Goal: Transaction & Acquisition: Book appointment/travel/reservation

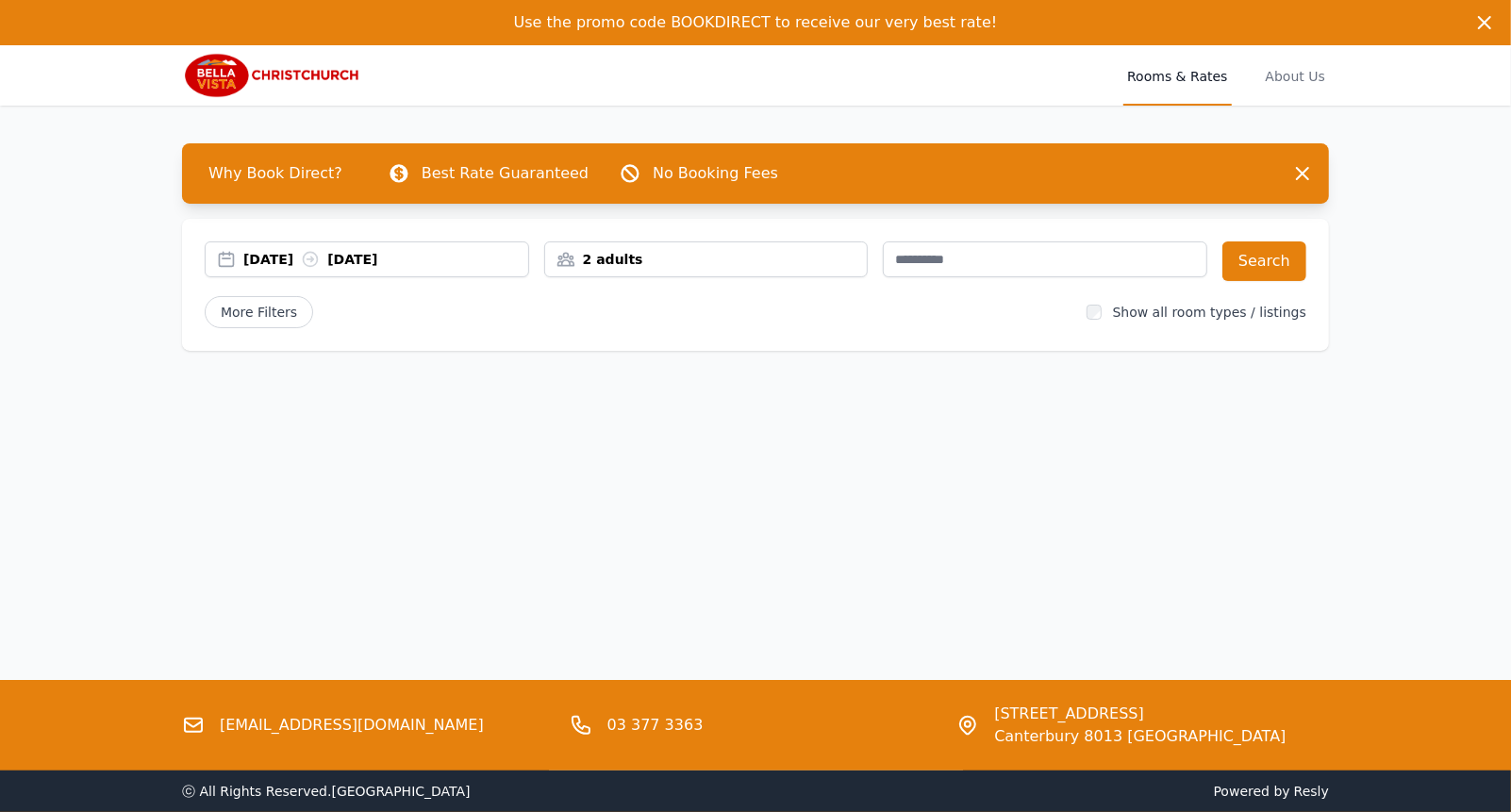
click at [305, 262] on div "[DATE] [DATE]" at bounding box center [385, 260] width 285 height 19
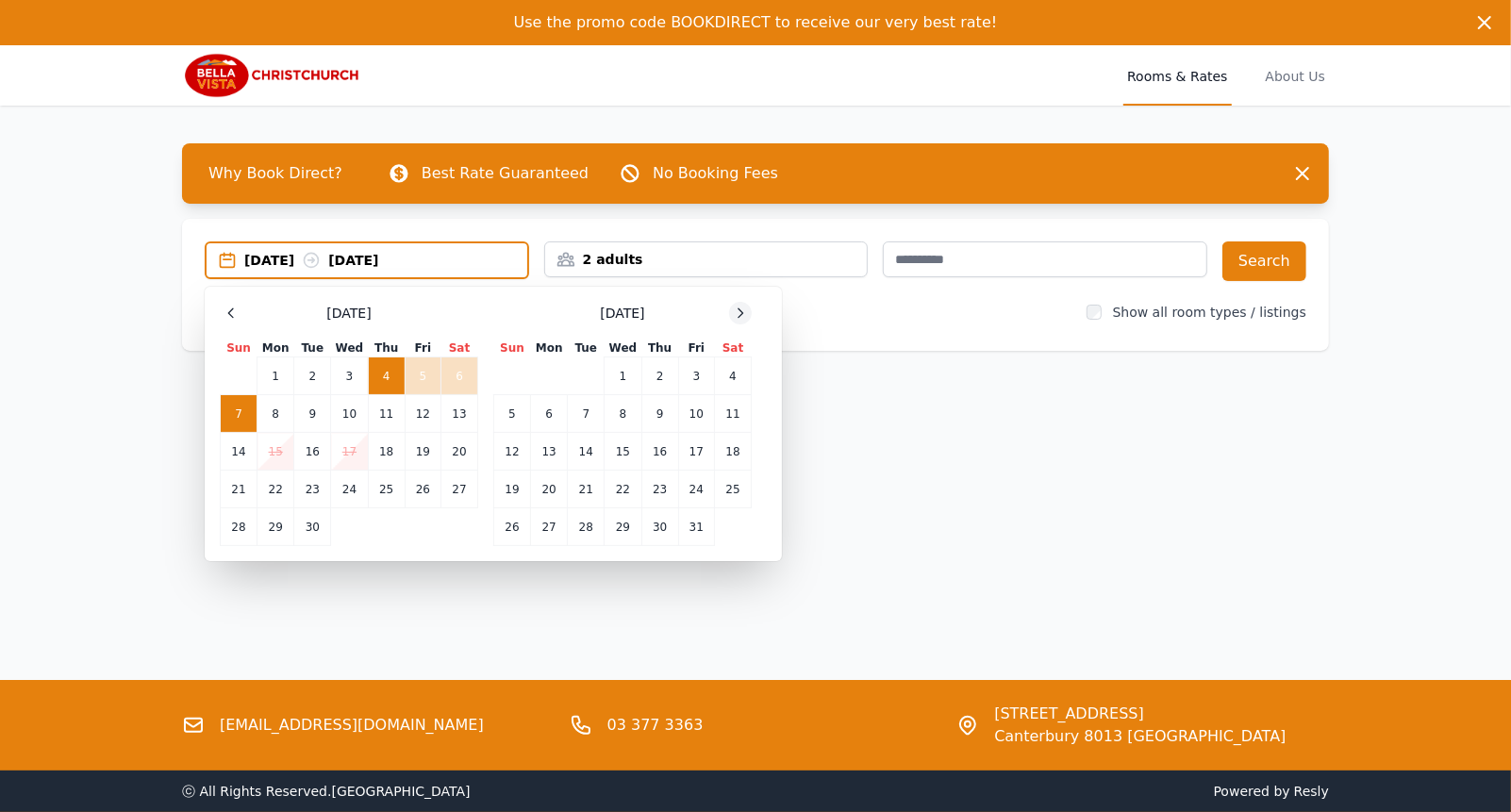
click at [739, 313] on icon at bounding box center [741, 313] width 15 height 15
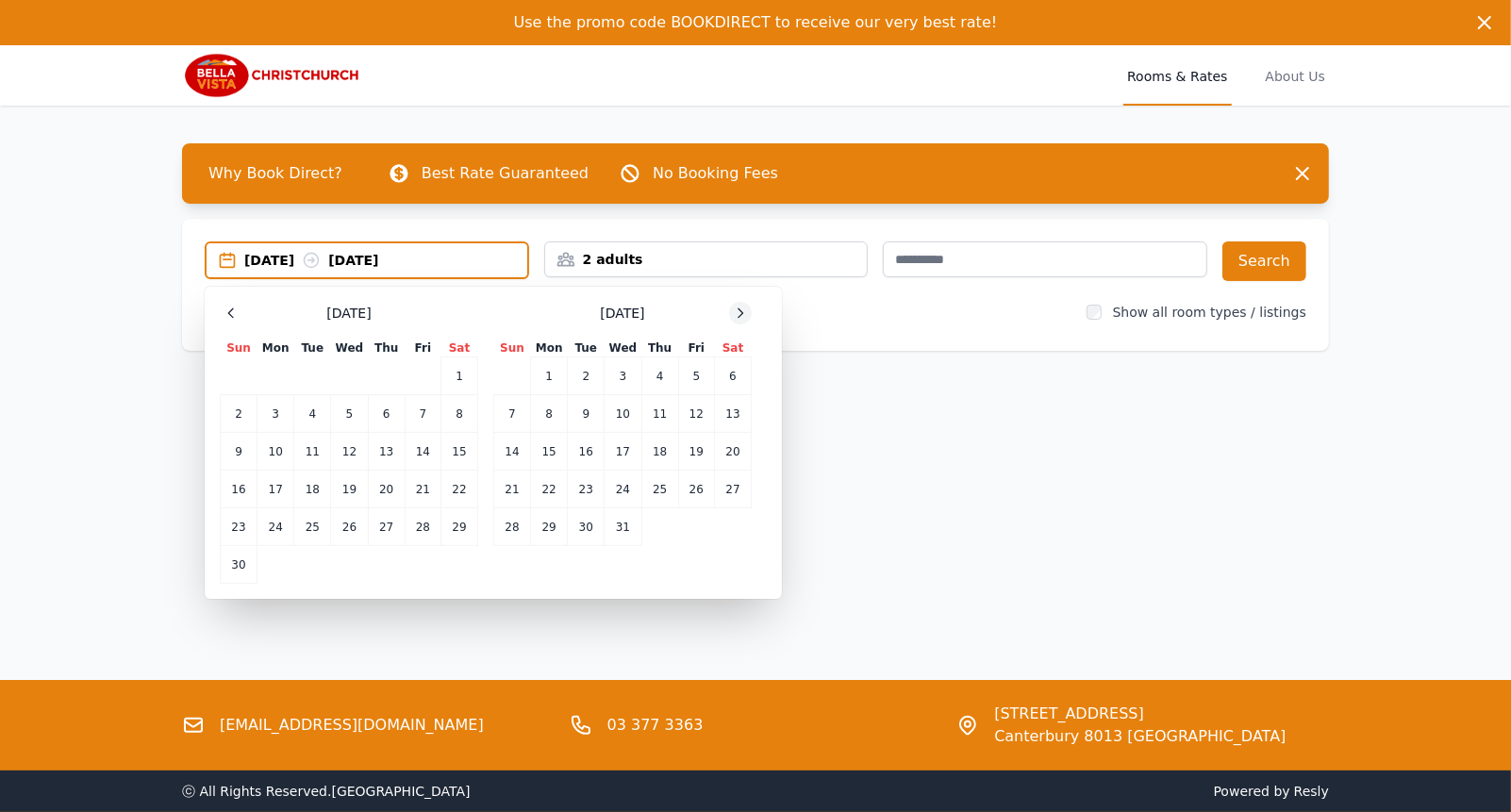
click at [739, 313] on icon at bounding box center [741, 313] width 15 height 15
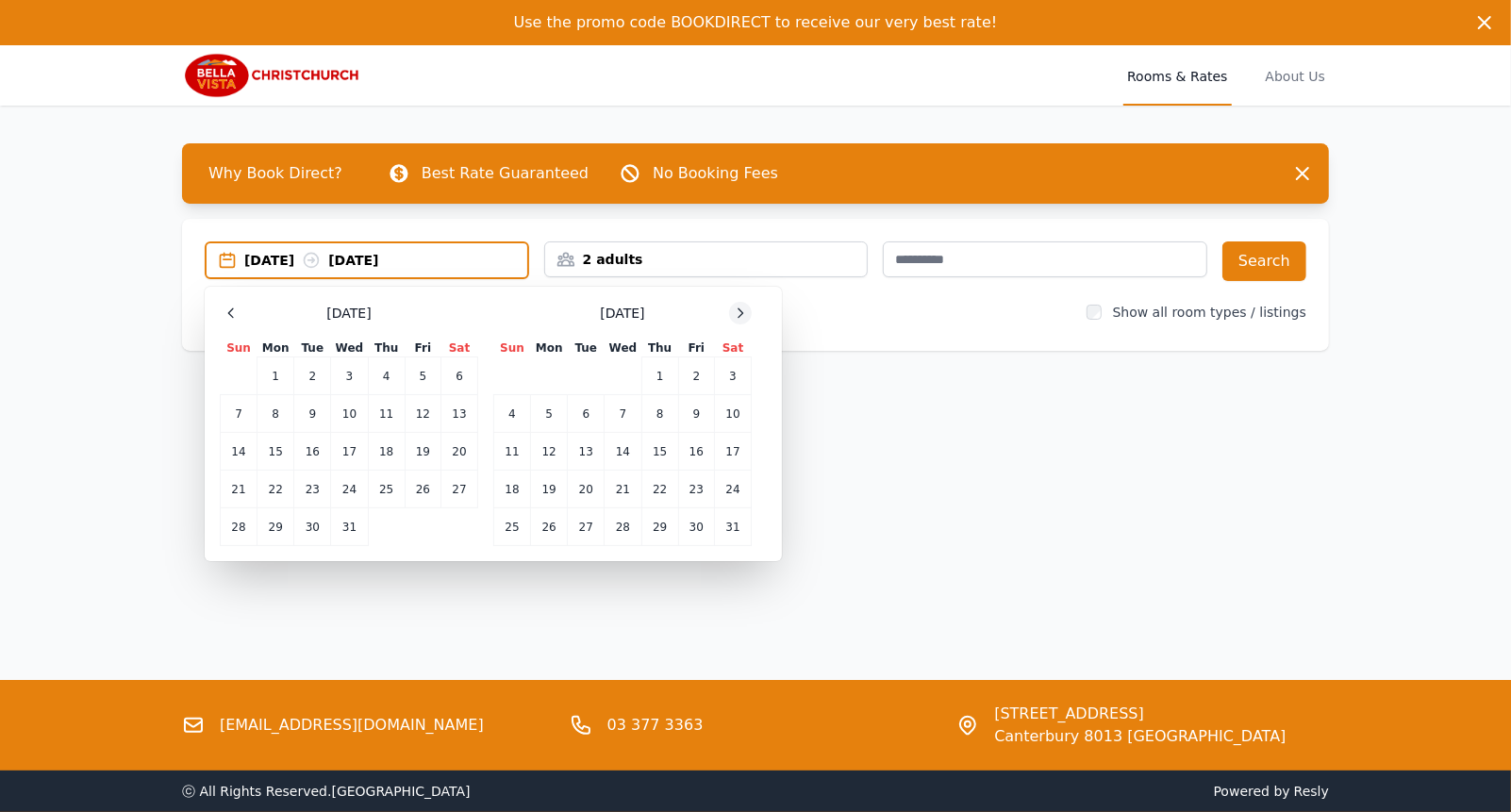
click at [739, 313] on icon at bounding box center [741, 313] width 15 height 15
click at [651, 488] on td "26" at bounding box center [660, 489] width 36 height 37
click at [739, 490] on td "28" at bounding box center [733, 489] width 36 height 37
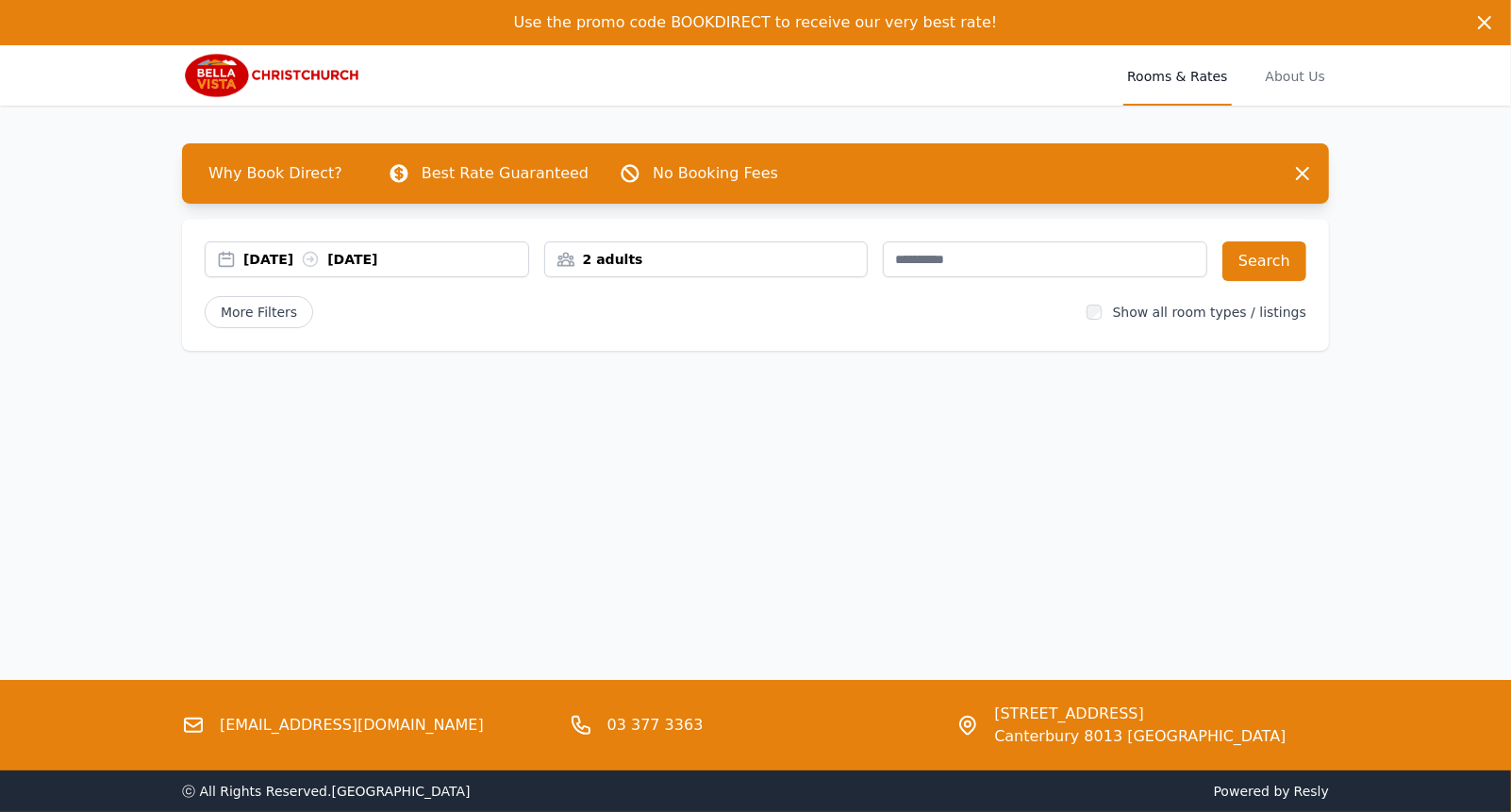
click at [740, 265] on div "2 adults" at bounding box center [707, 260] width 323 height 19
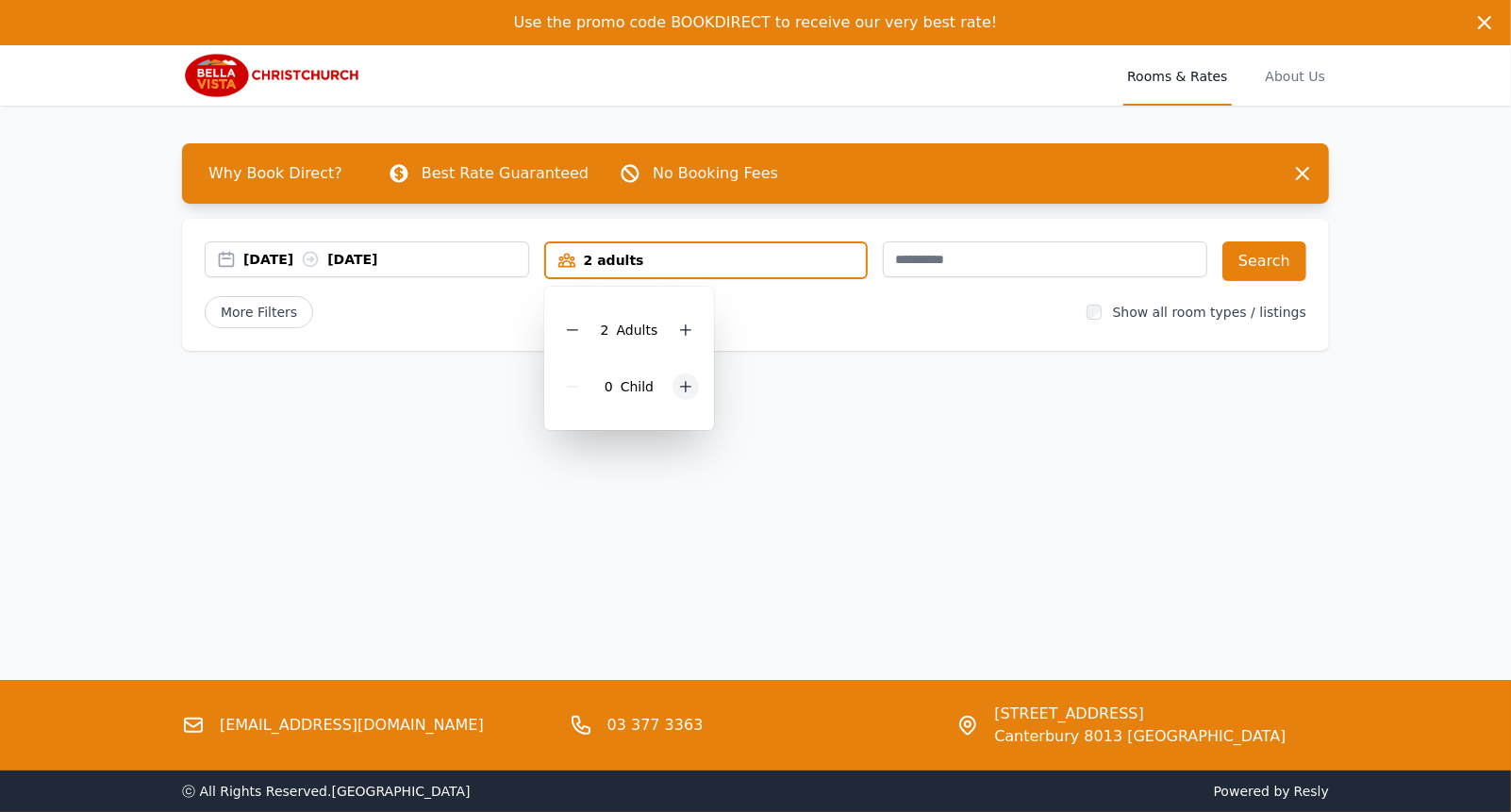
click at [682, 383] on icon at bounding box center [686, 387] width 15 height 15
click at [1265, 250] on button "Search" at bounding box center [1265, 261] width 84 height 39
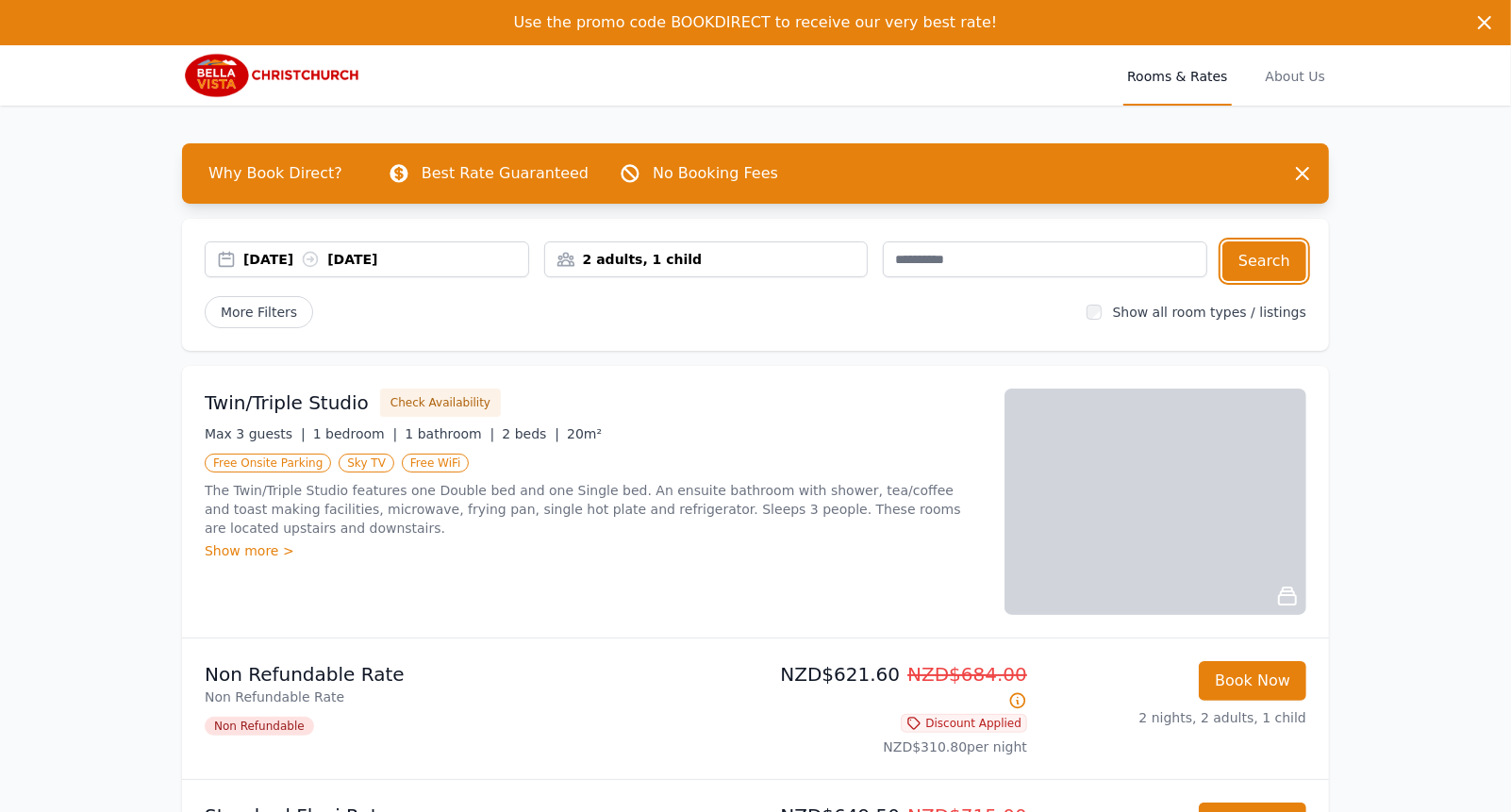
scroll to position [189, 0]
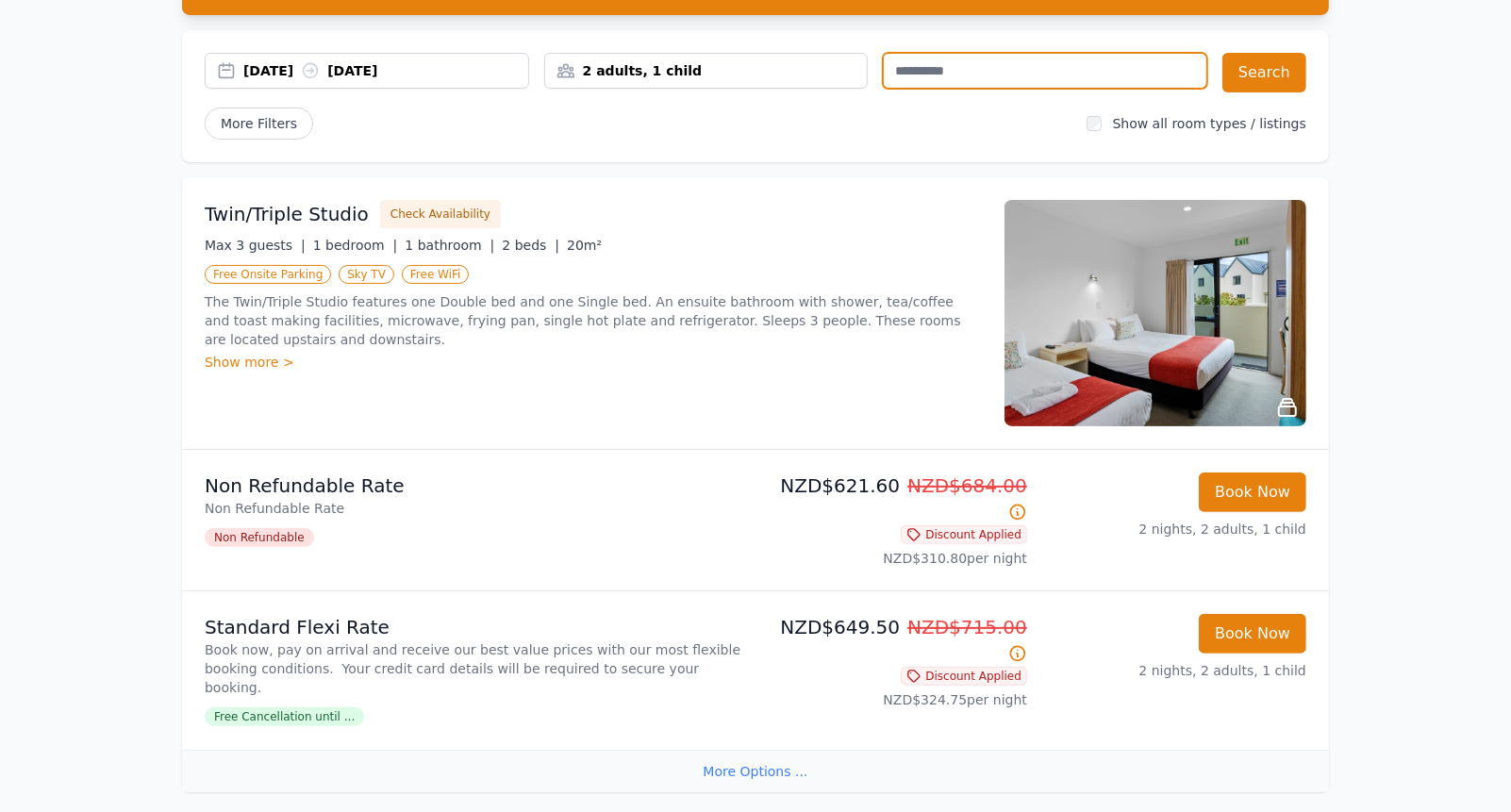
click at [1004, 72] on input "text" at bounding box center [1045, 70] width 324 height 35
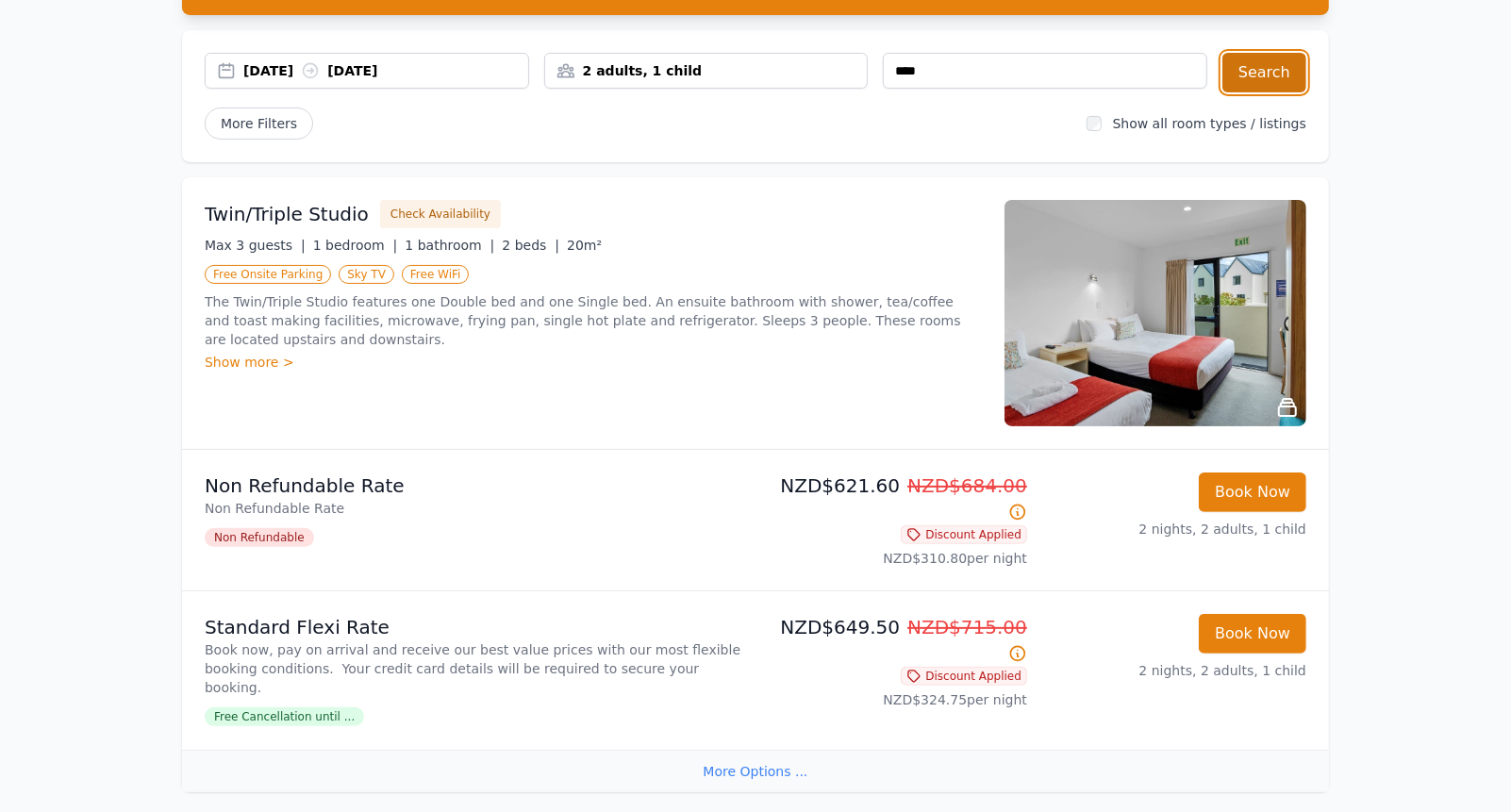
click at [1289, 72] on button "Search" at bounding box center [1265, 72] width 84 height 39
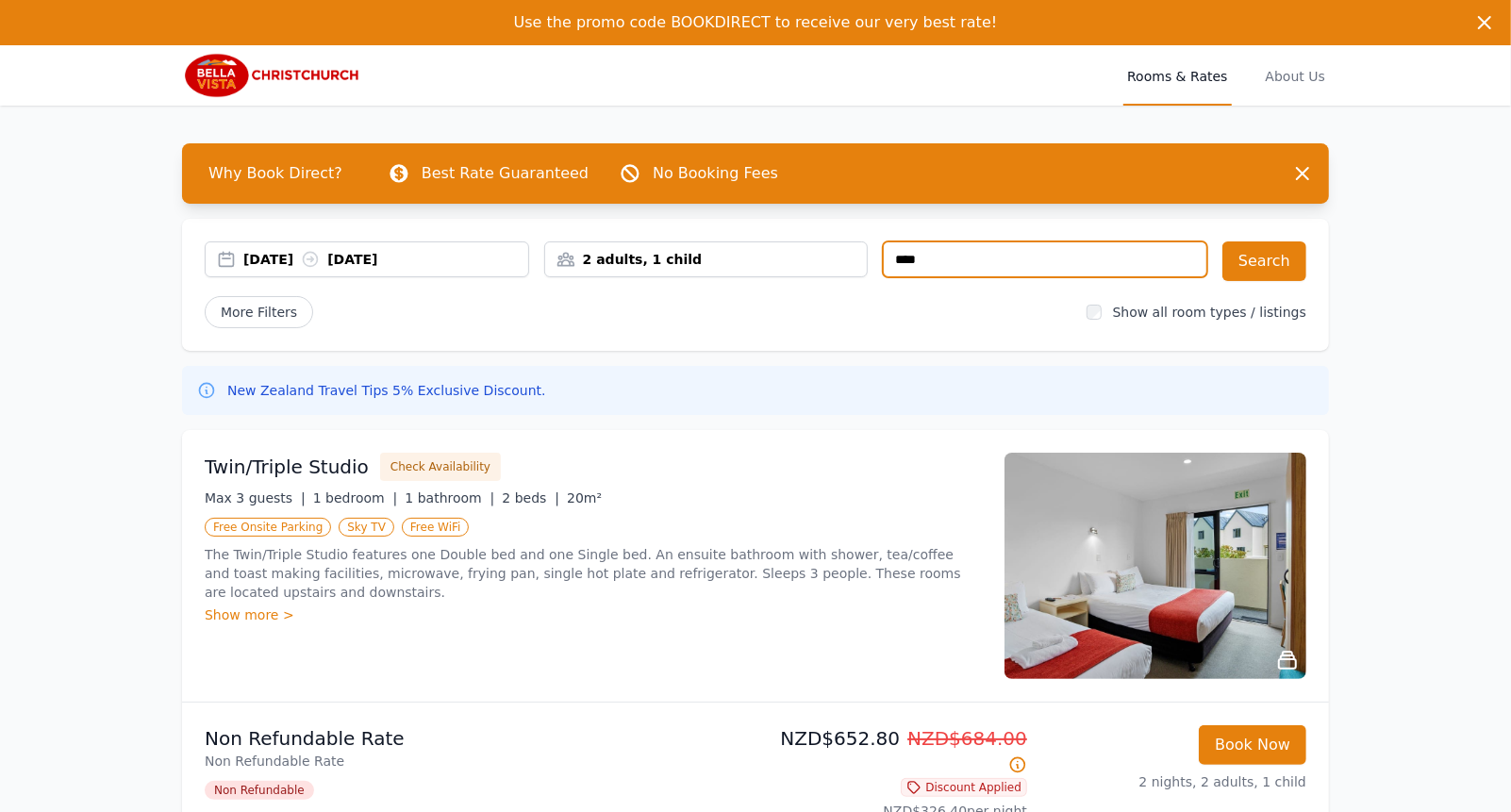
click at [989, 260] on input "****" at bounding box center [1045, 259] width 324 height 35
type input "******"
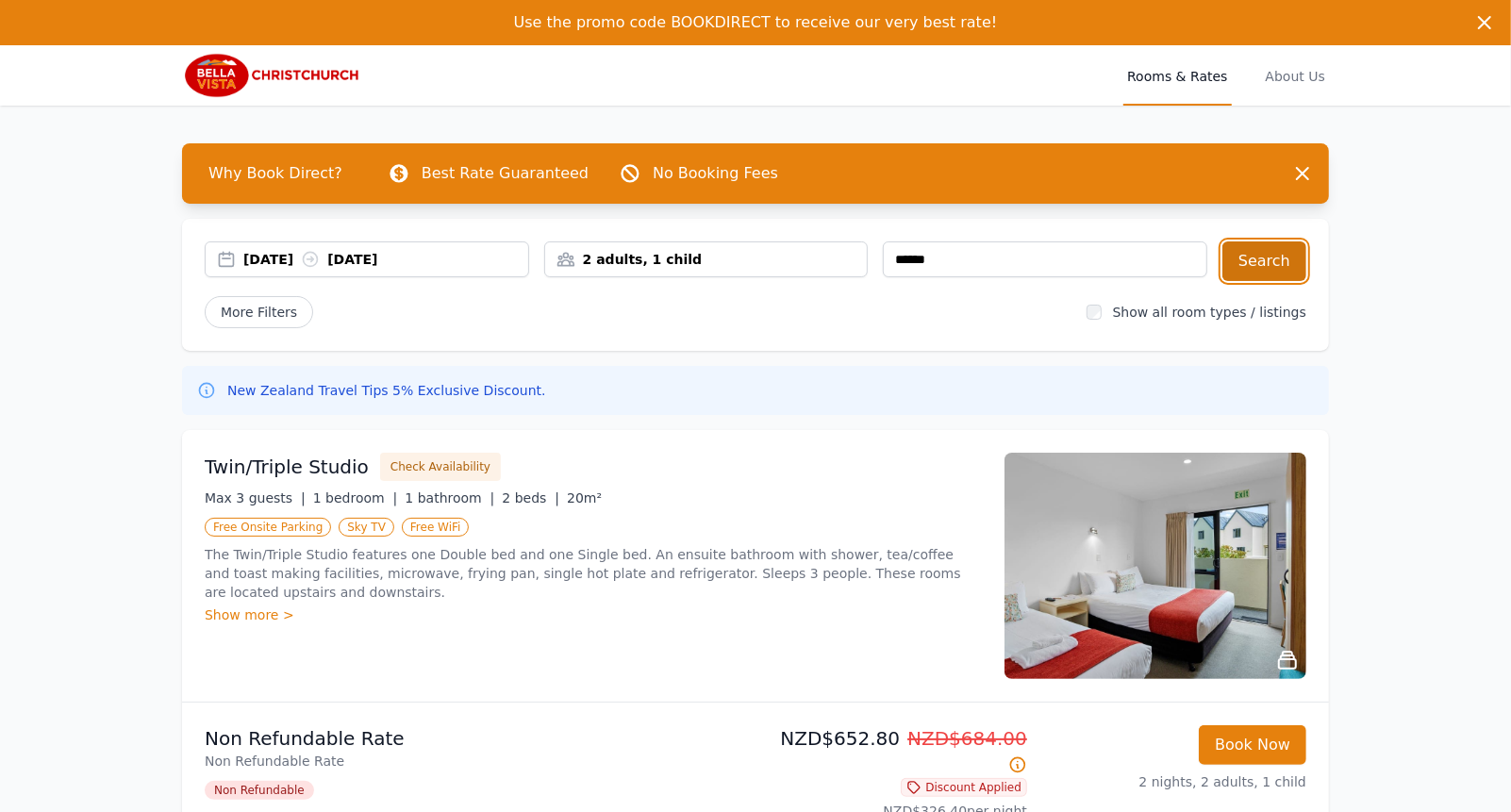
click at [1277, 265] on button "Search" at bounding box center [1265, 261] width 84 height 39
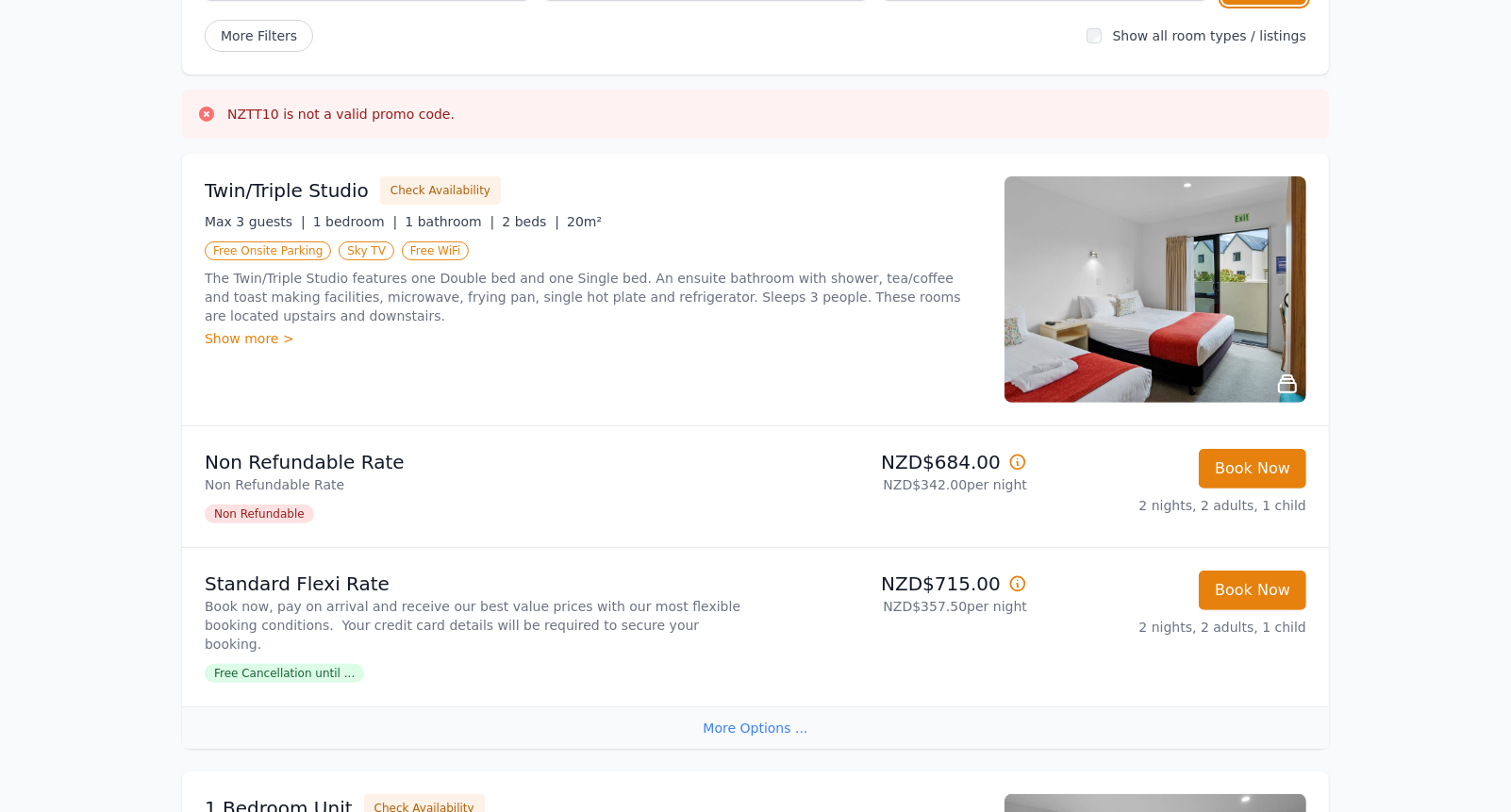
scroll to position [378, 0]
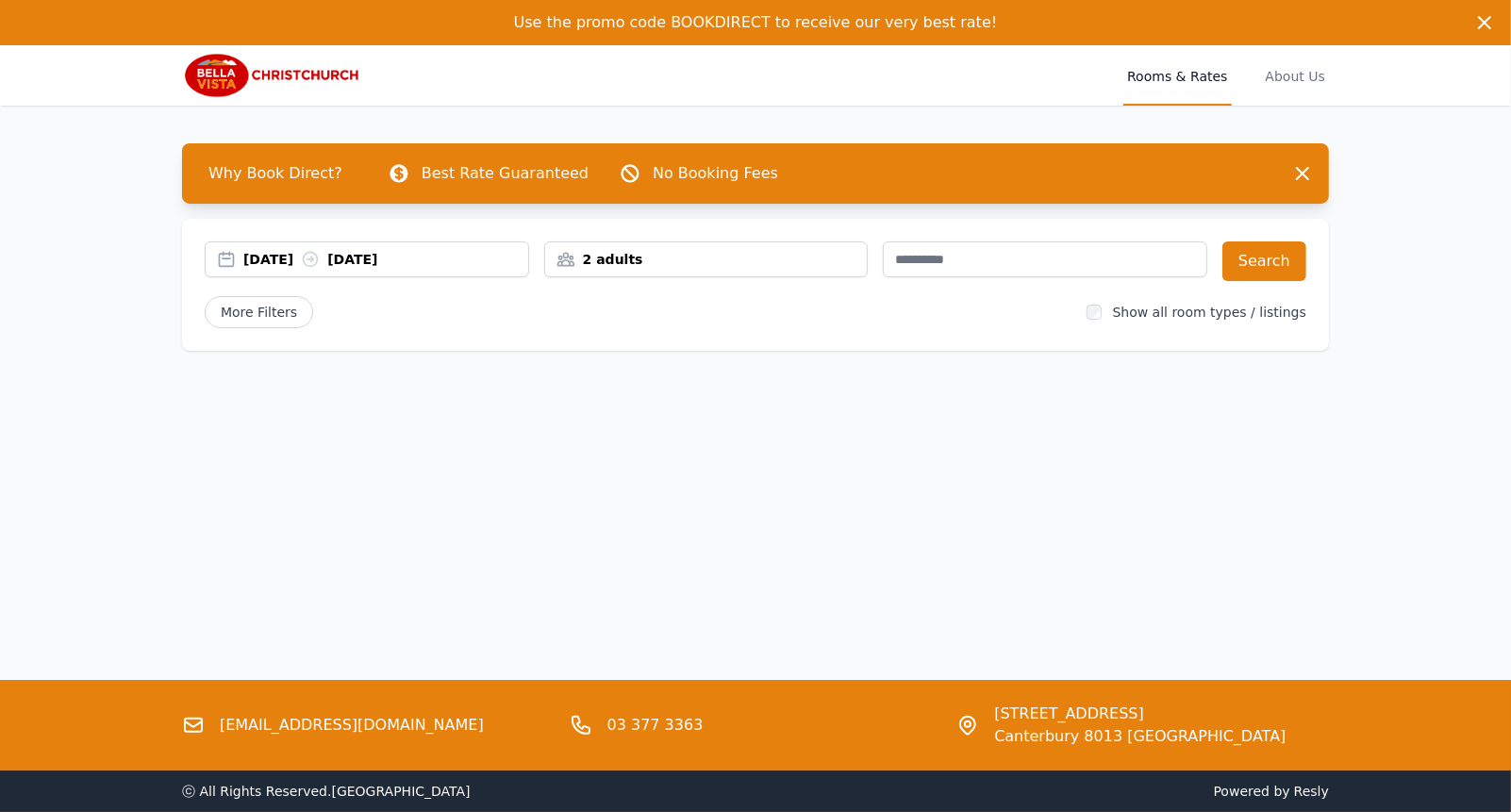
click at [465, 264] on div "[DATE] [DATE]" at bounding box center [385, 260] width 285 height 19
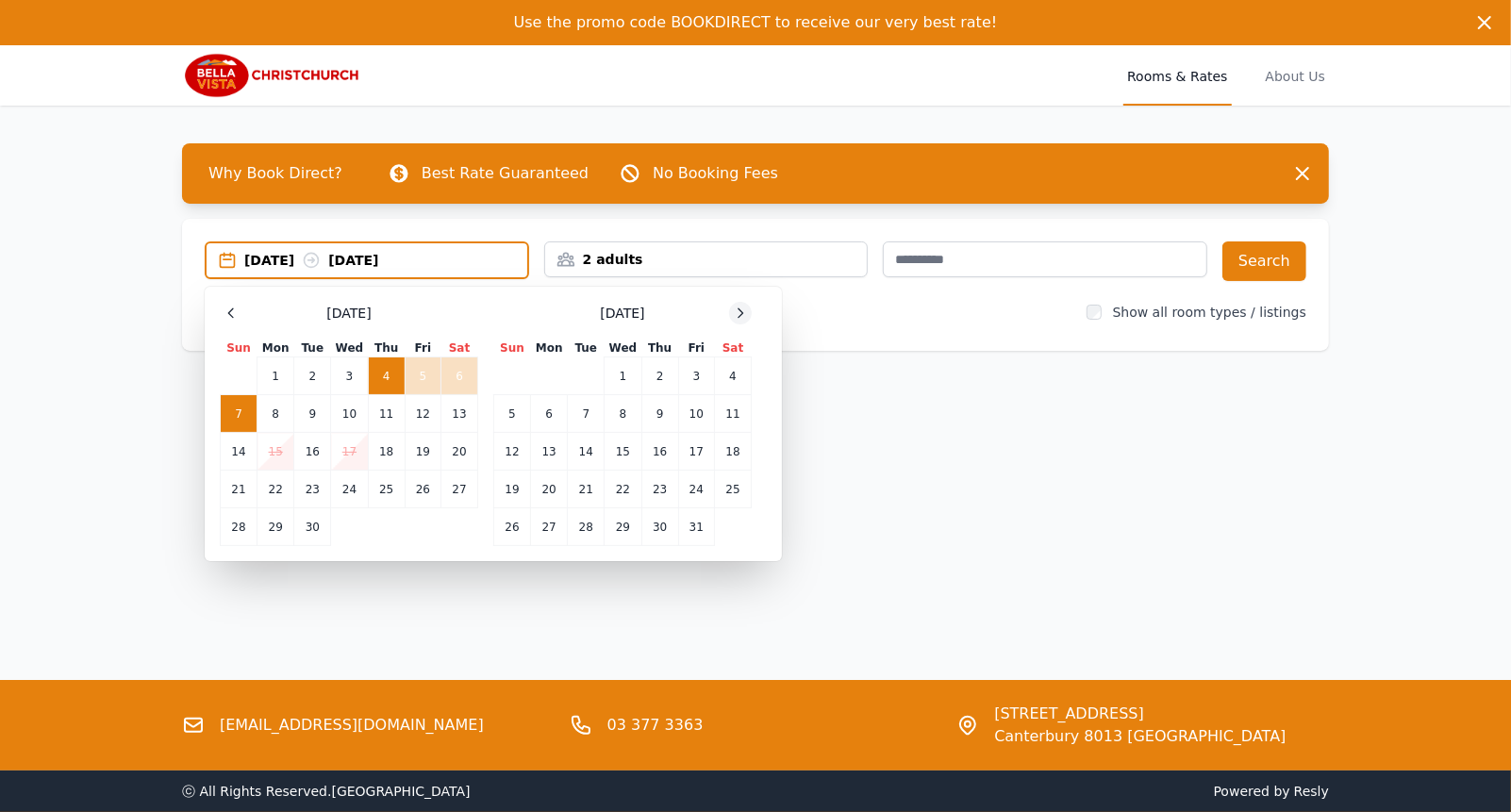
click at [739, 313] on icon at bounding box center [741, 313] width 15 height 15
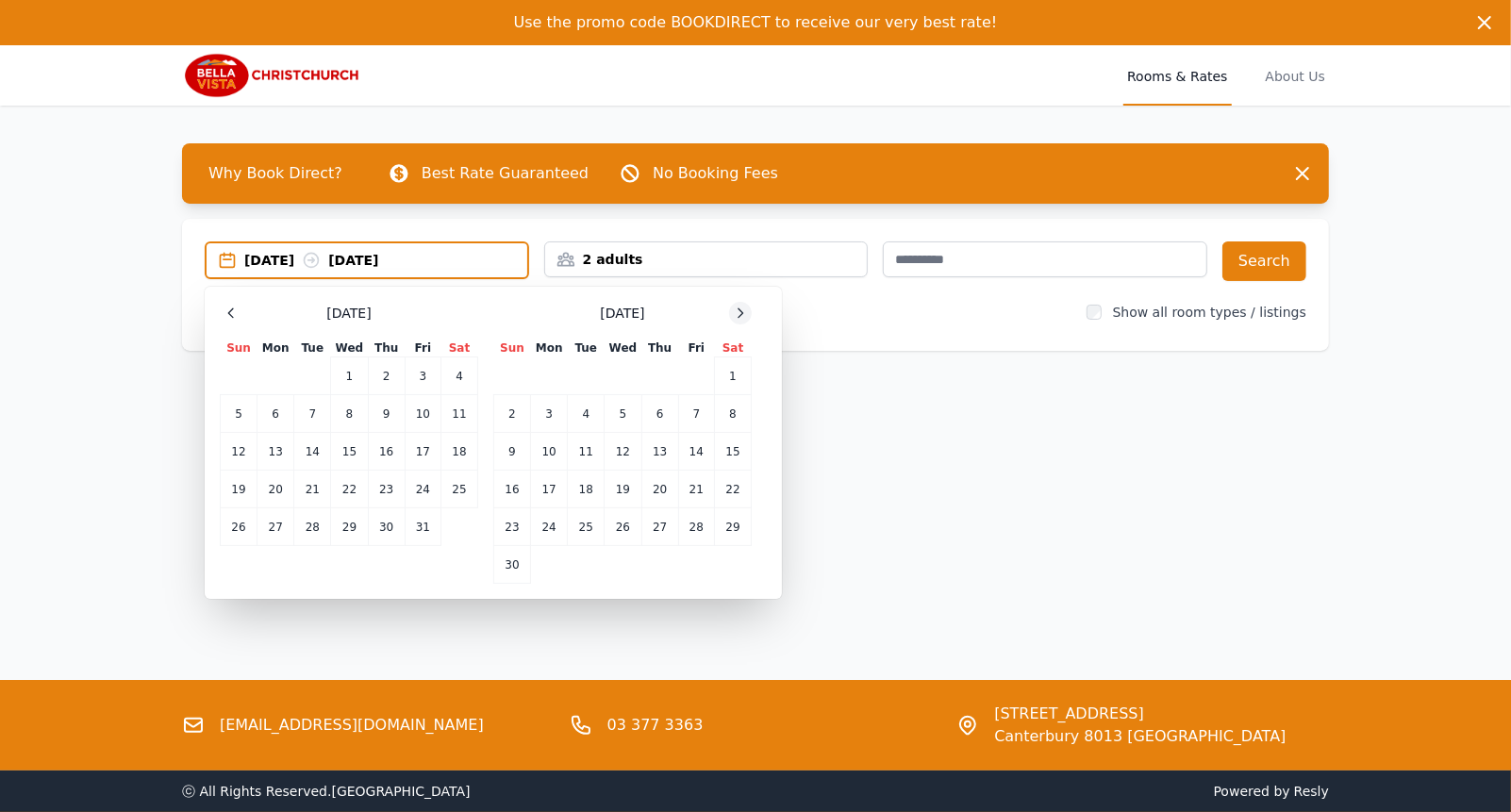
click at [739, 313] on icon at bounding box center [741, 313] width 15 height 15
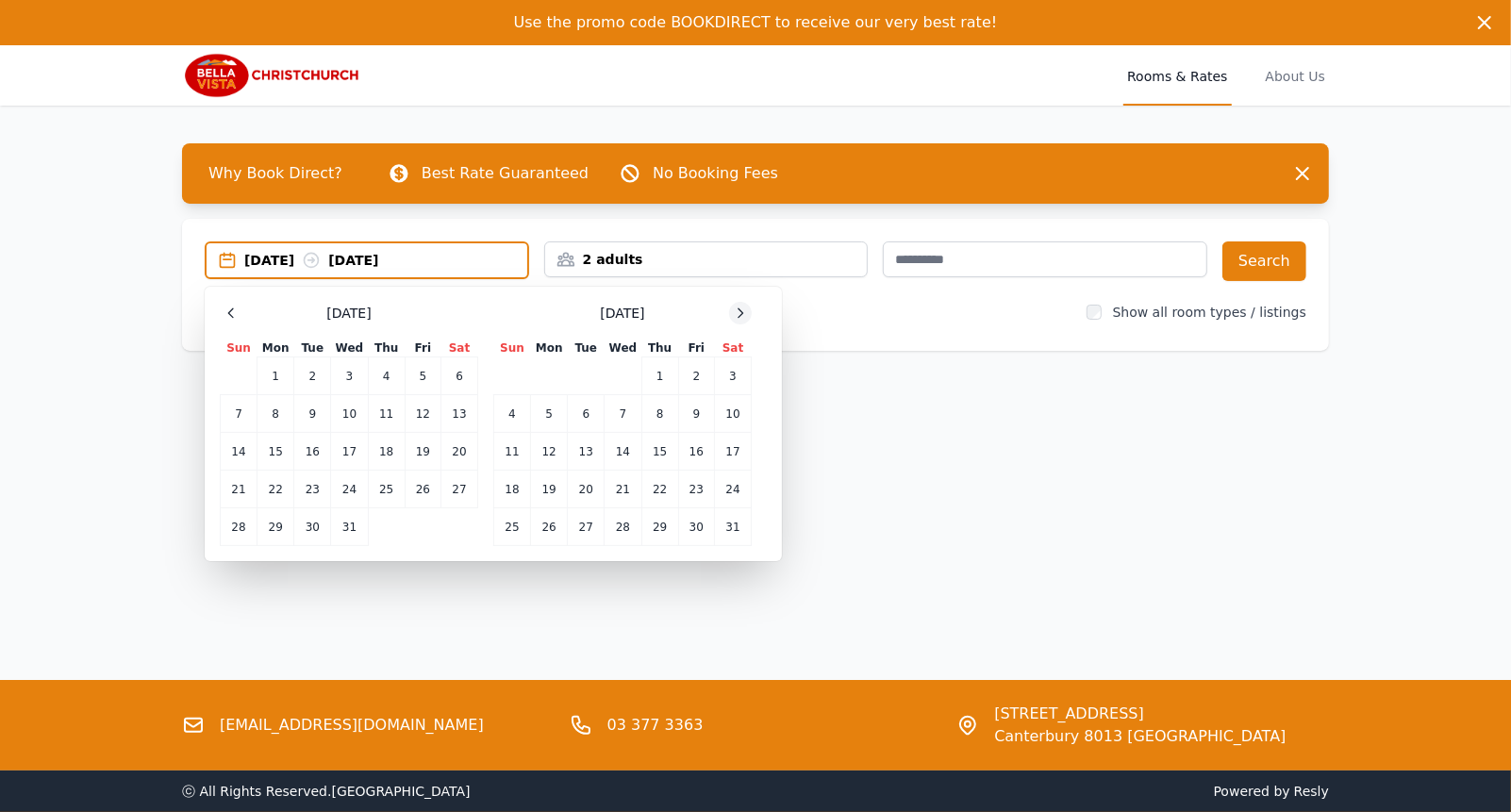
click at [739, 313] on icon at bounding box center [741, 313] width 15 height 15
click at [659, 492] on td "26" at bounding box center [660, 489] width 36 height 37
click at [735, 492] on td "28" at bounding box center [733, 489] width 36 height 37
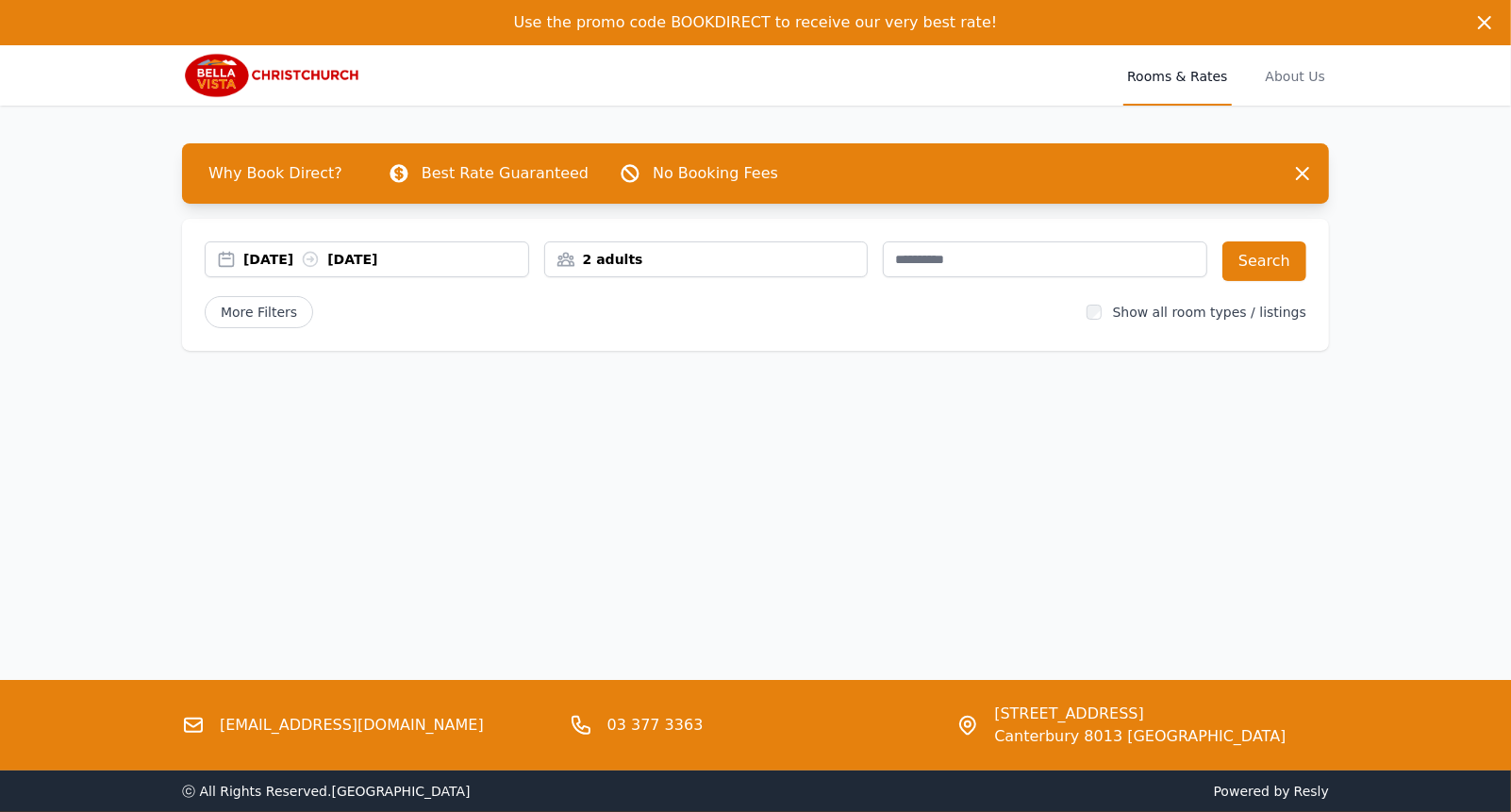
click at [718, 270] on div "2 adults" at bounding box center [707, 259] width 324 height 35
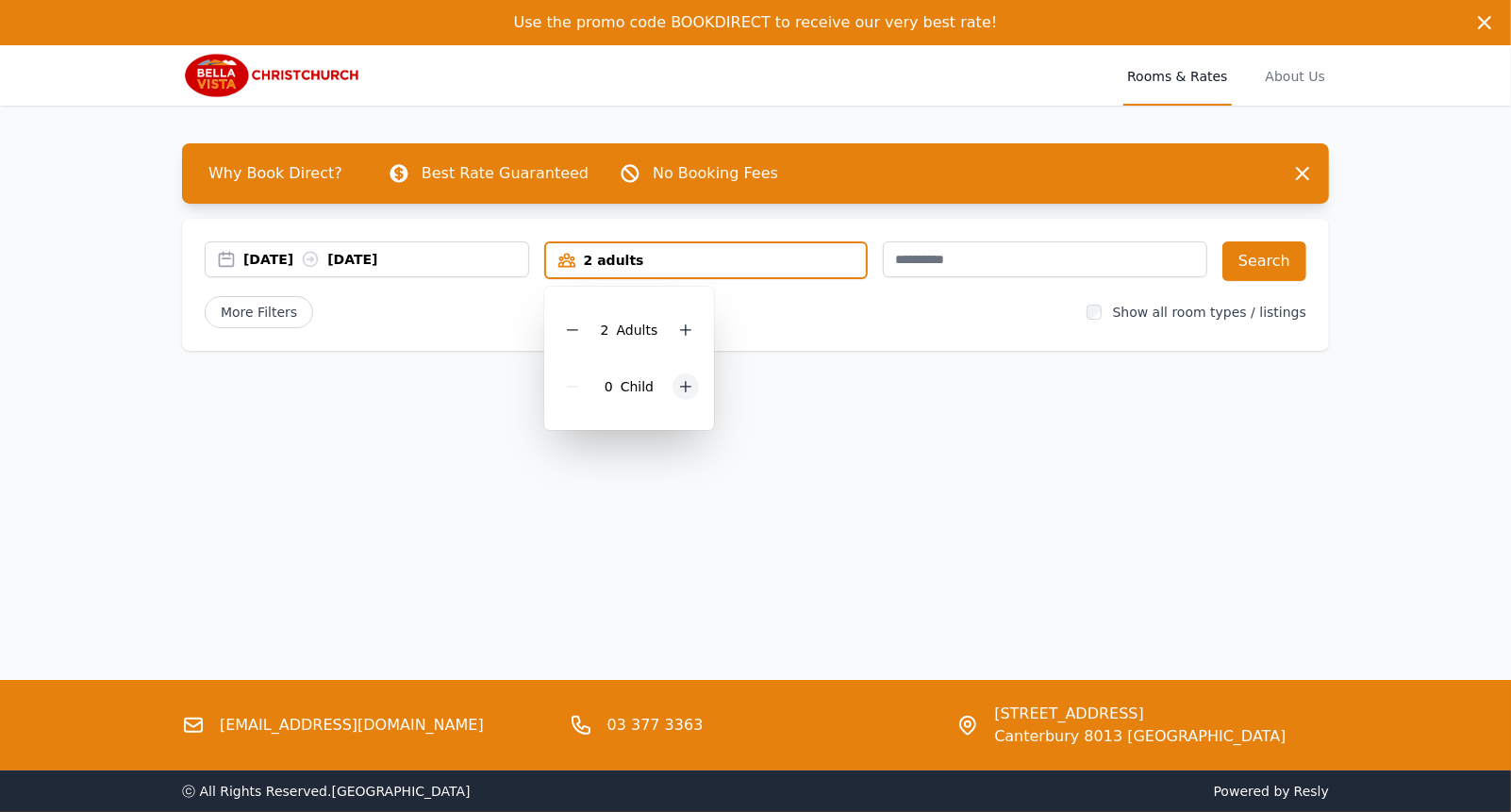
drag, startPoint x: 684, startPoint y: 387, endPoint x: 1151, endPoint y: 296, distance: 475.8
click at [686, 387] on icon at bounding box center [686, 387] width 15 height 15
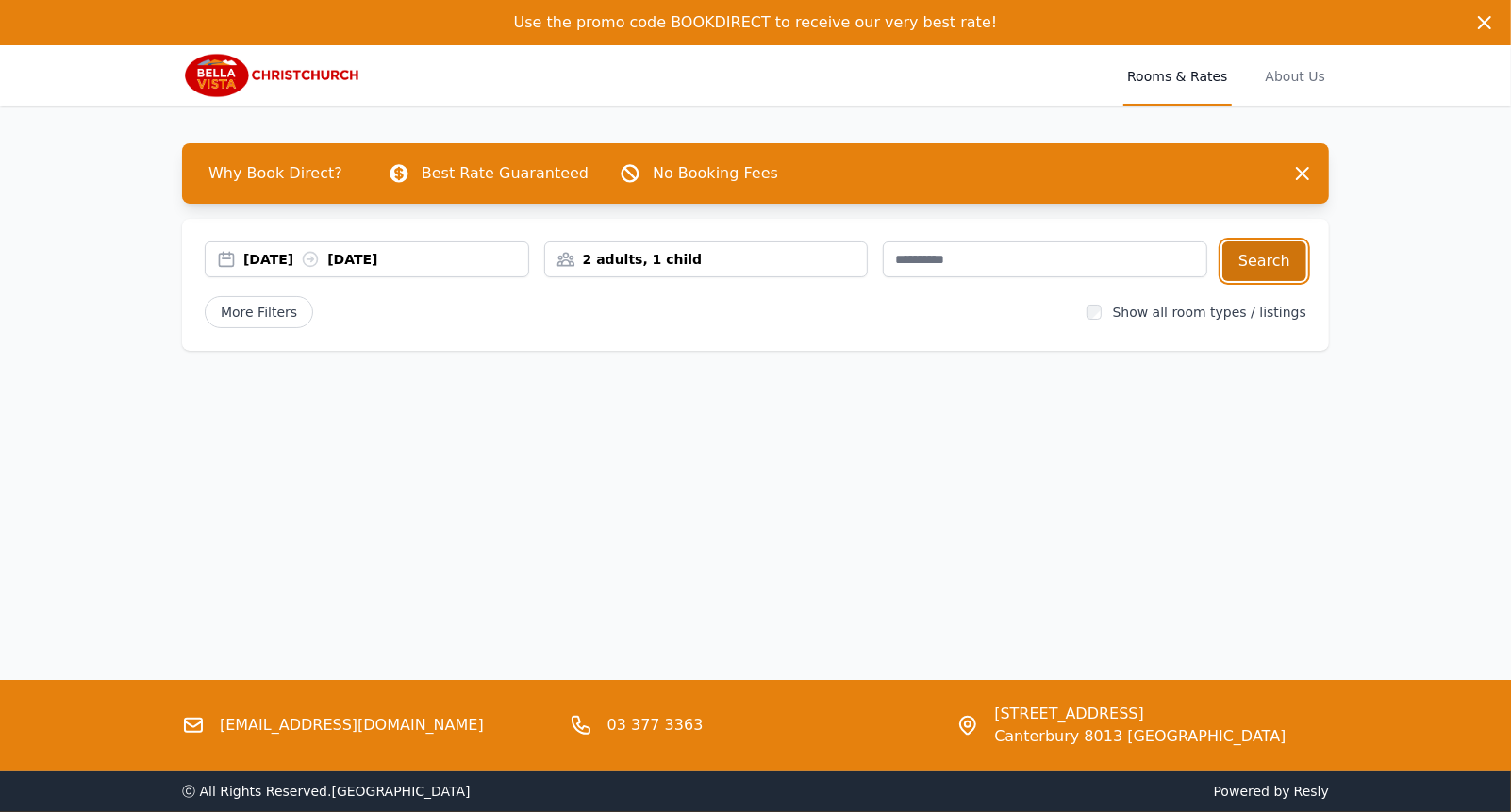
click at [1262, 257] on button "Search" at bounding box center [1265, 261] width 84 height 39
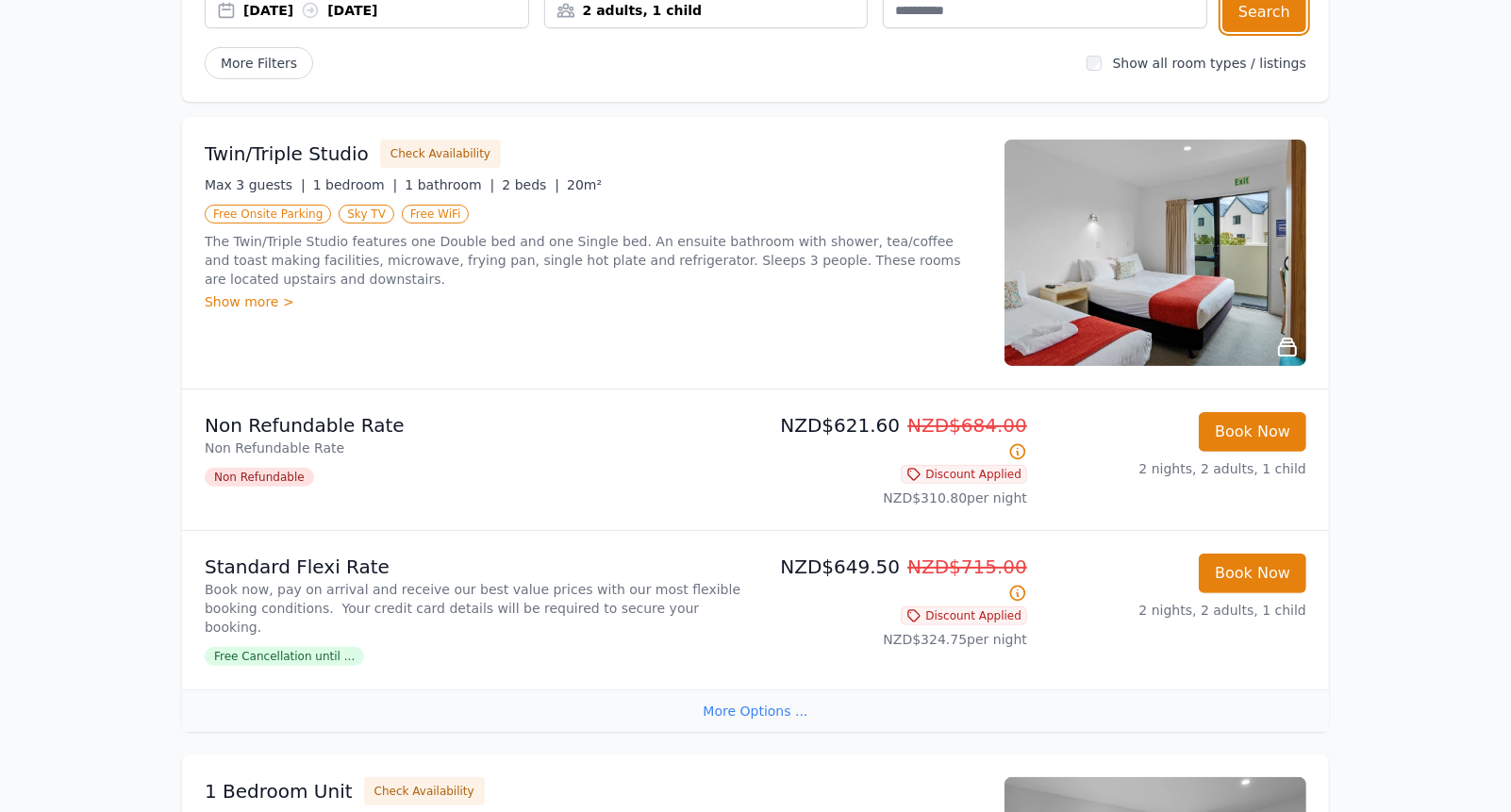
scroll to position [283, 0]
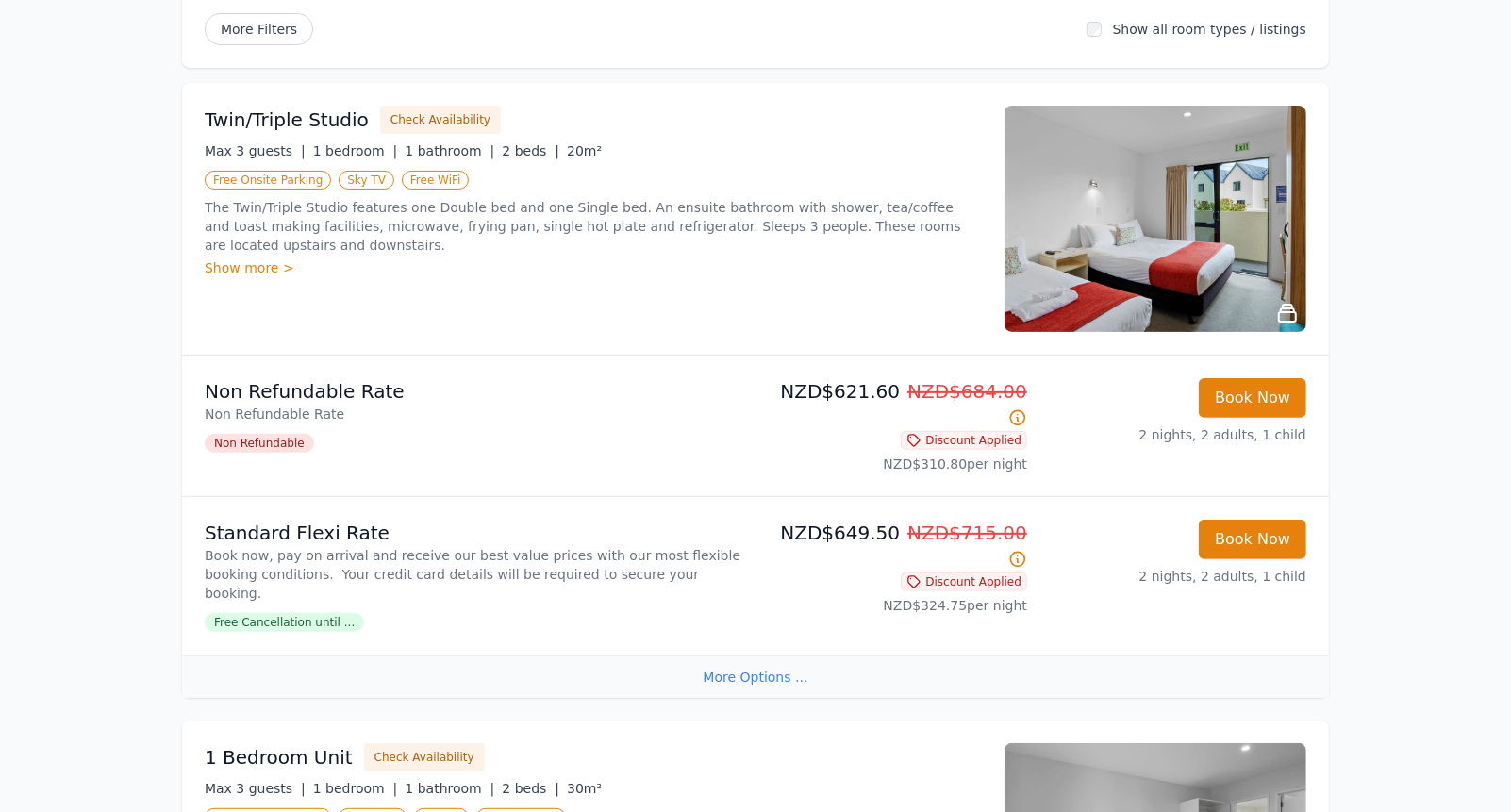
click at [775, 656] on div "More Options ..." at bounding box center [756, 677] width 1148 height 42
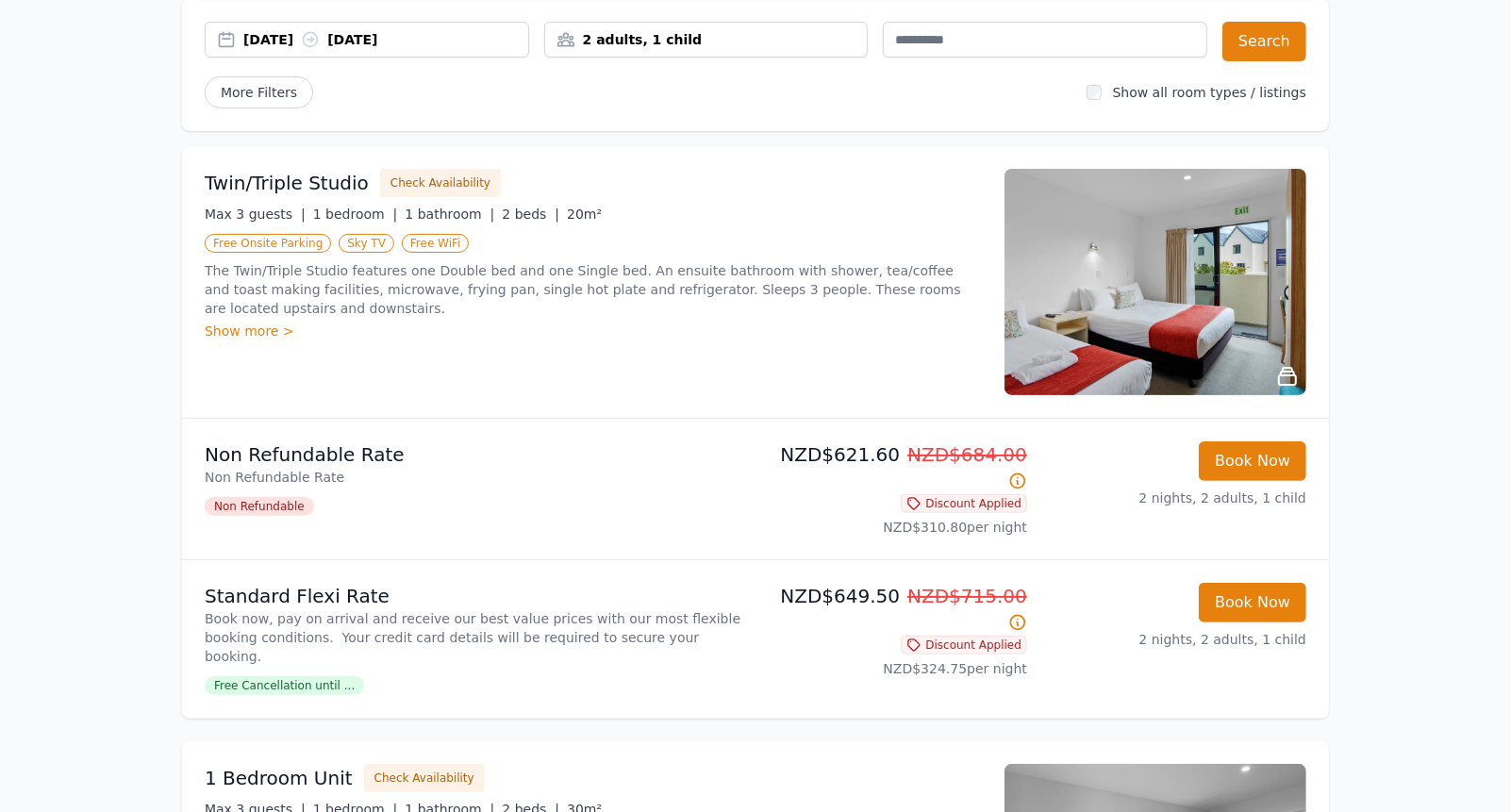
scroll to position [94, 0]
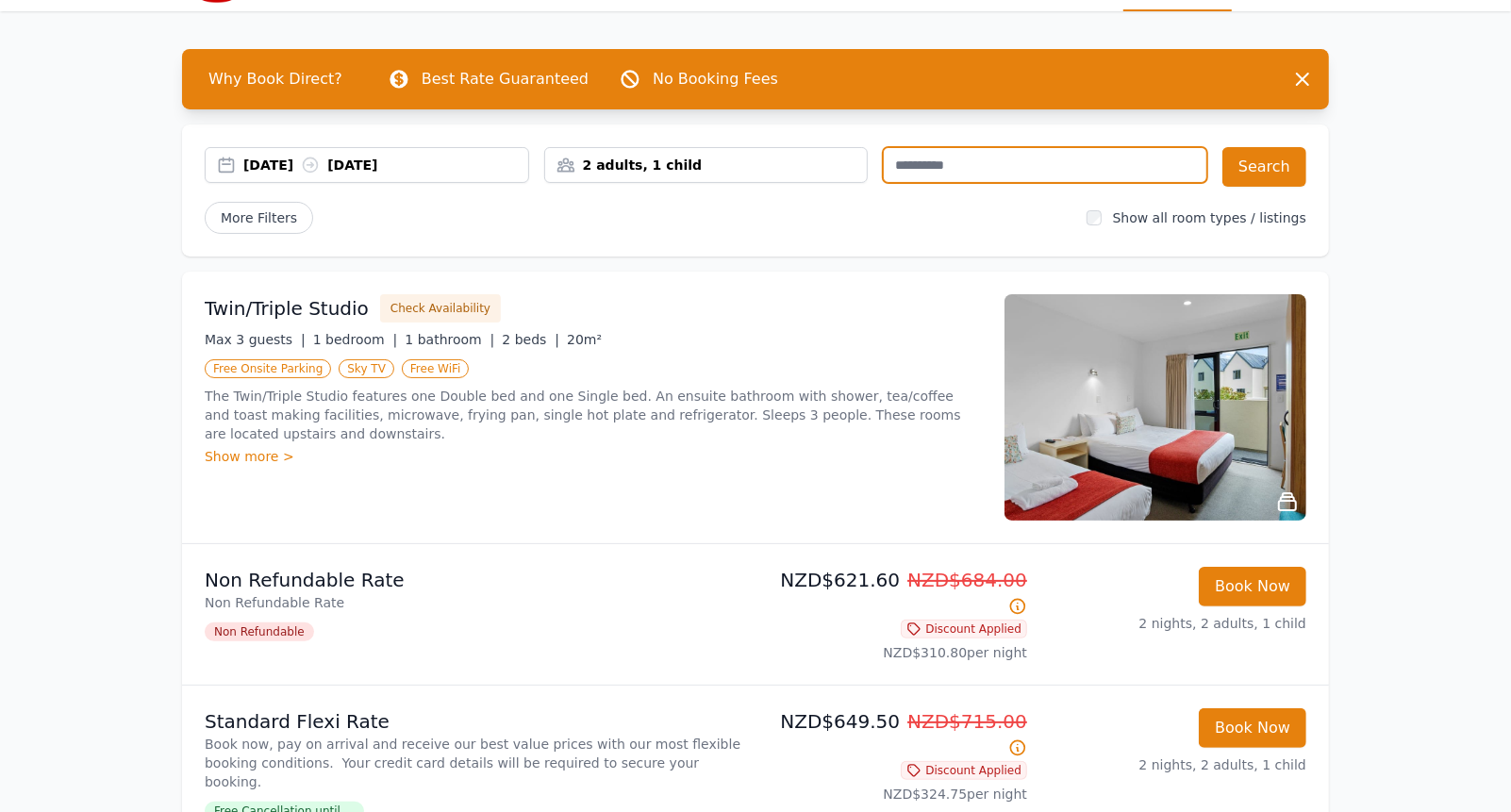
click at [987, 163] on input "text" at bounding box center [1045, 164] width 324 height 35
click at [1021, 738] on icon at bounding box center [1018, 748] width 19 height 19
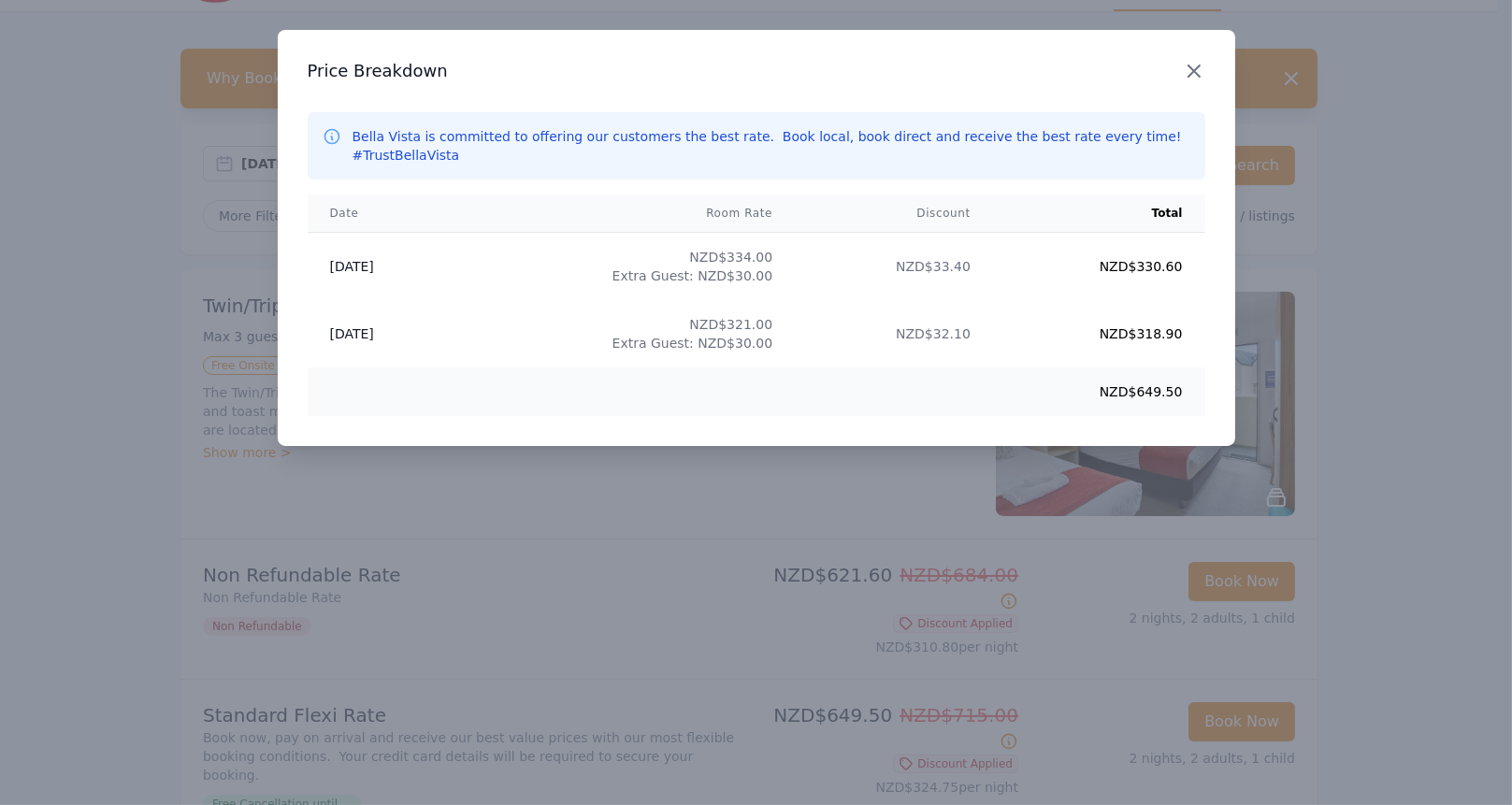
click at [1196, 66] on icon "button" at bounding box center [1195, 71] width 23 height 23
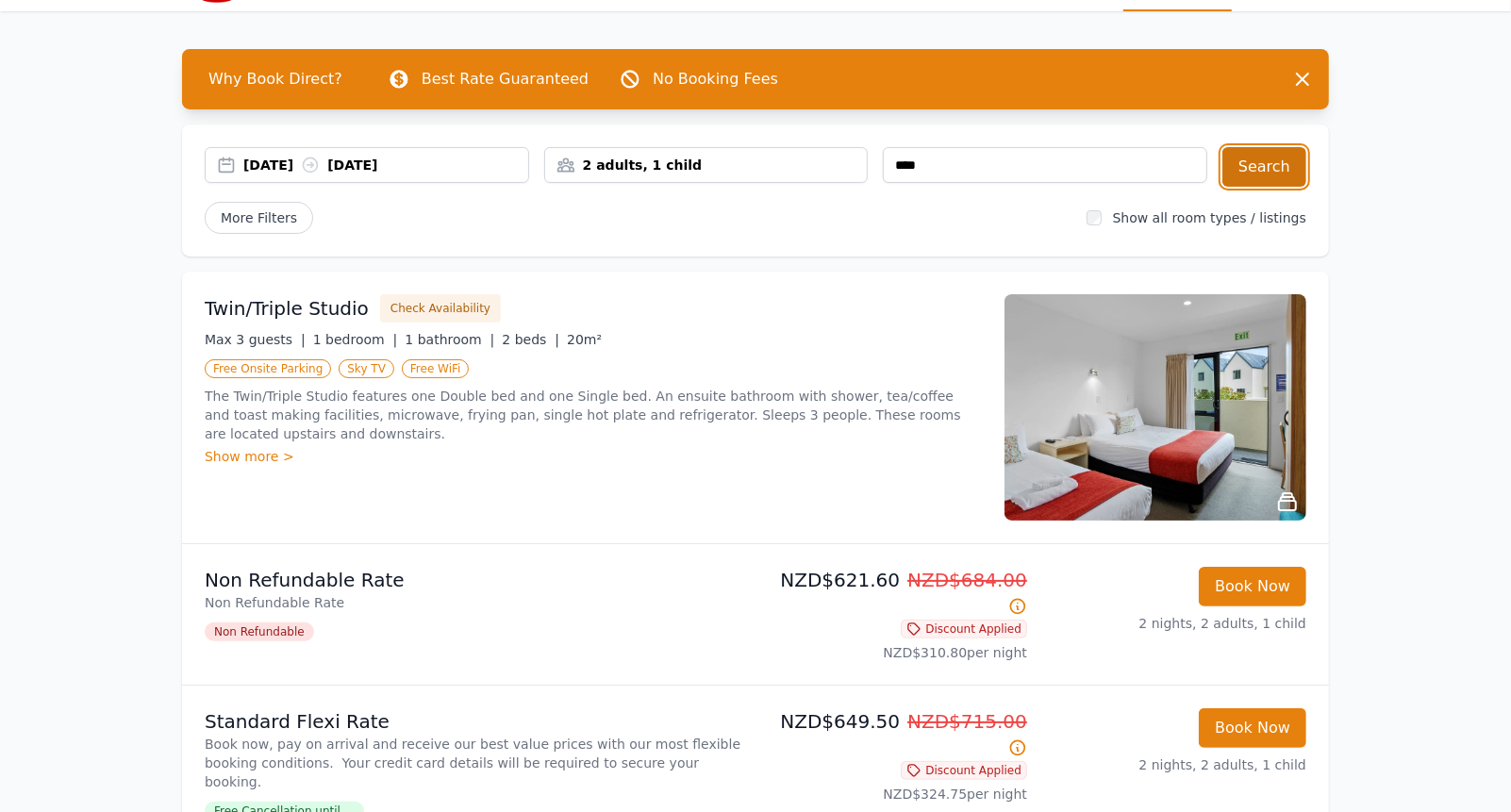
click at [1268, 158] on button "Search" at bounding box center [1265, 166] width 84 height 39
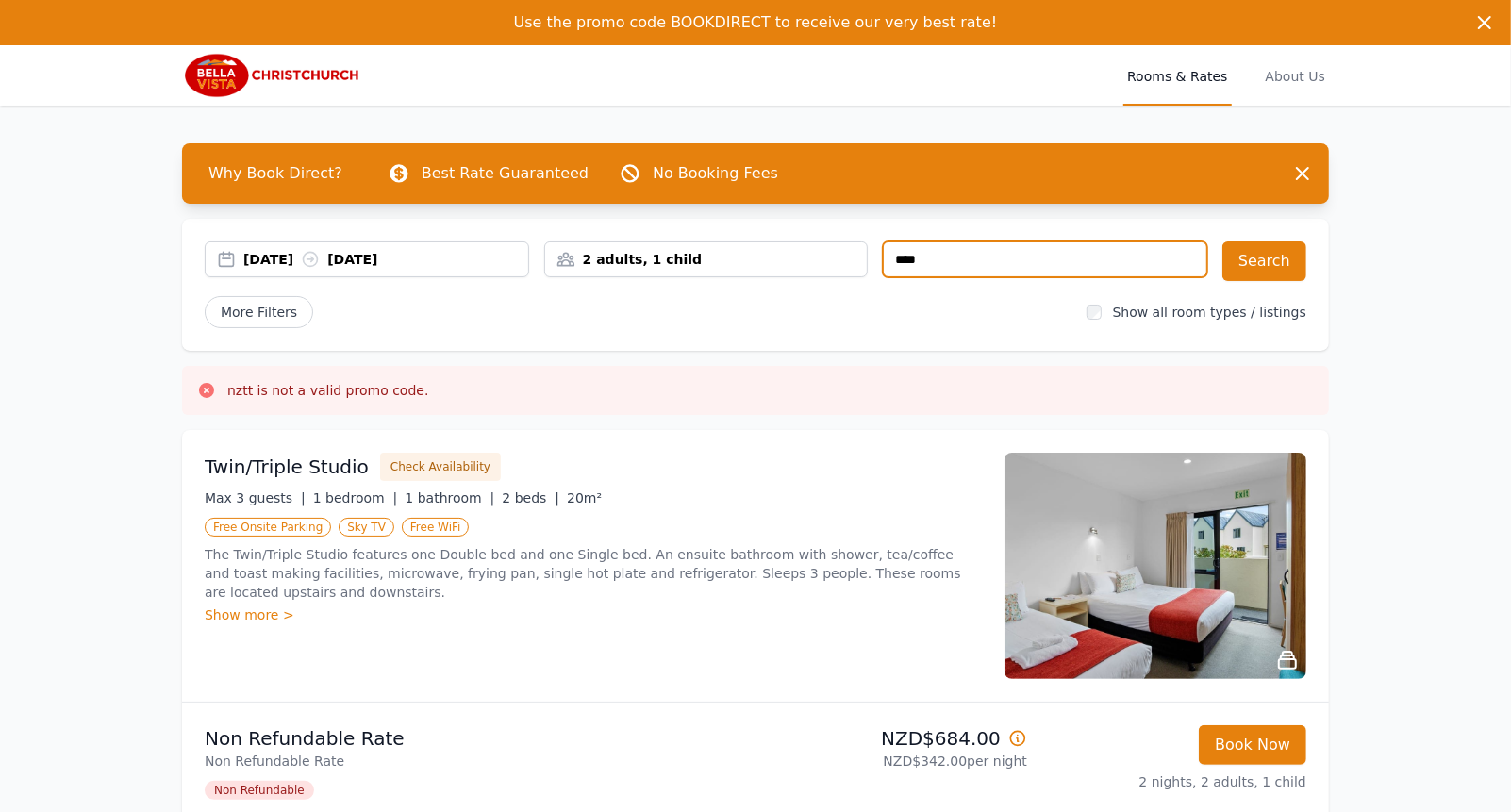
click at [951, 261] on input "****" at bounding box center [1045, 259] width 324 height 35
type input "****"
click at [1267, 272] on button "Search" at bounding box center [1265, 261] width 84 height 39
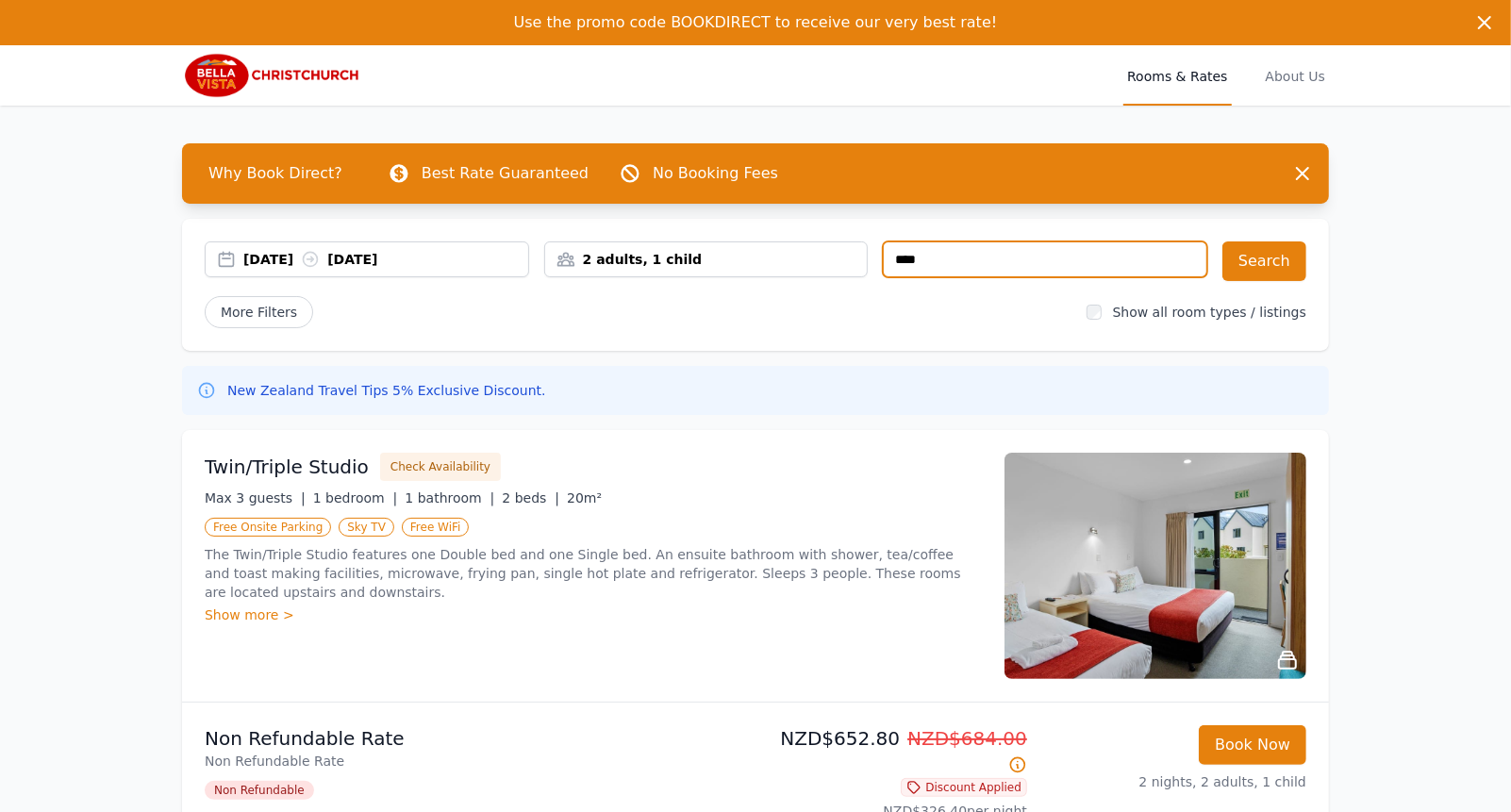
click at [1058, 261] on input "****" at bounding box center [1045, 259] width 324 height 35
click at [1058, 257] on input "****" at bounding box center [1045, 259] width 324 height 35
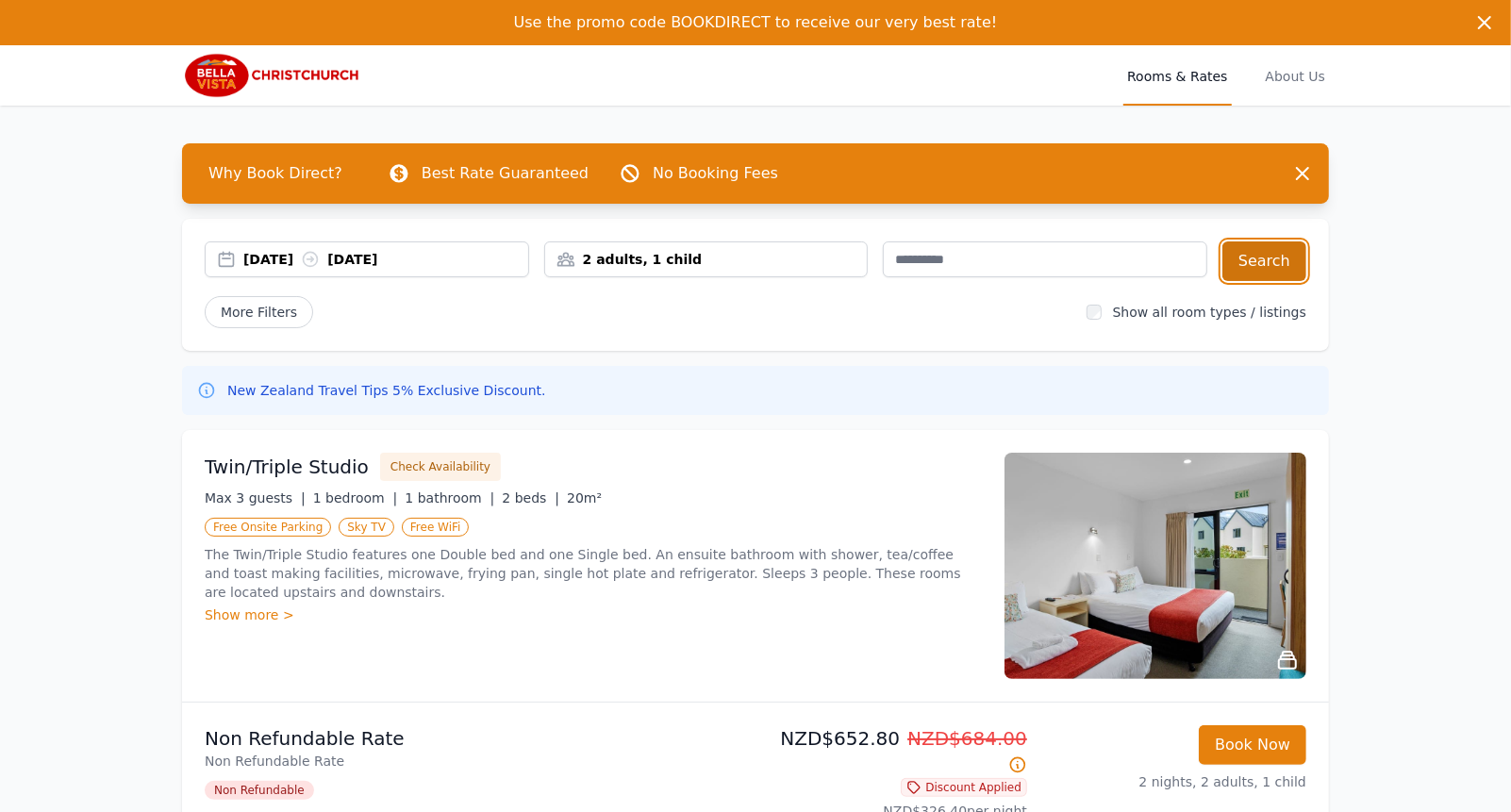
click at [1256, 265] on button "Search" at bounding box center [1265, 261] width 84 height 39
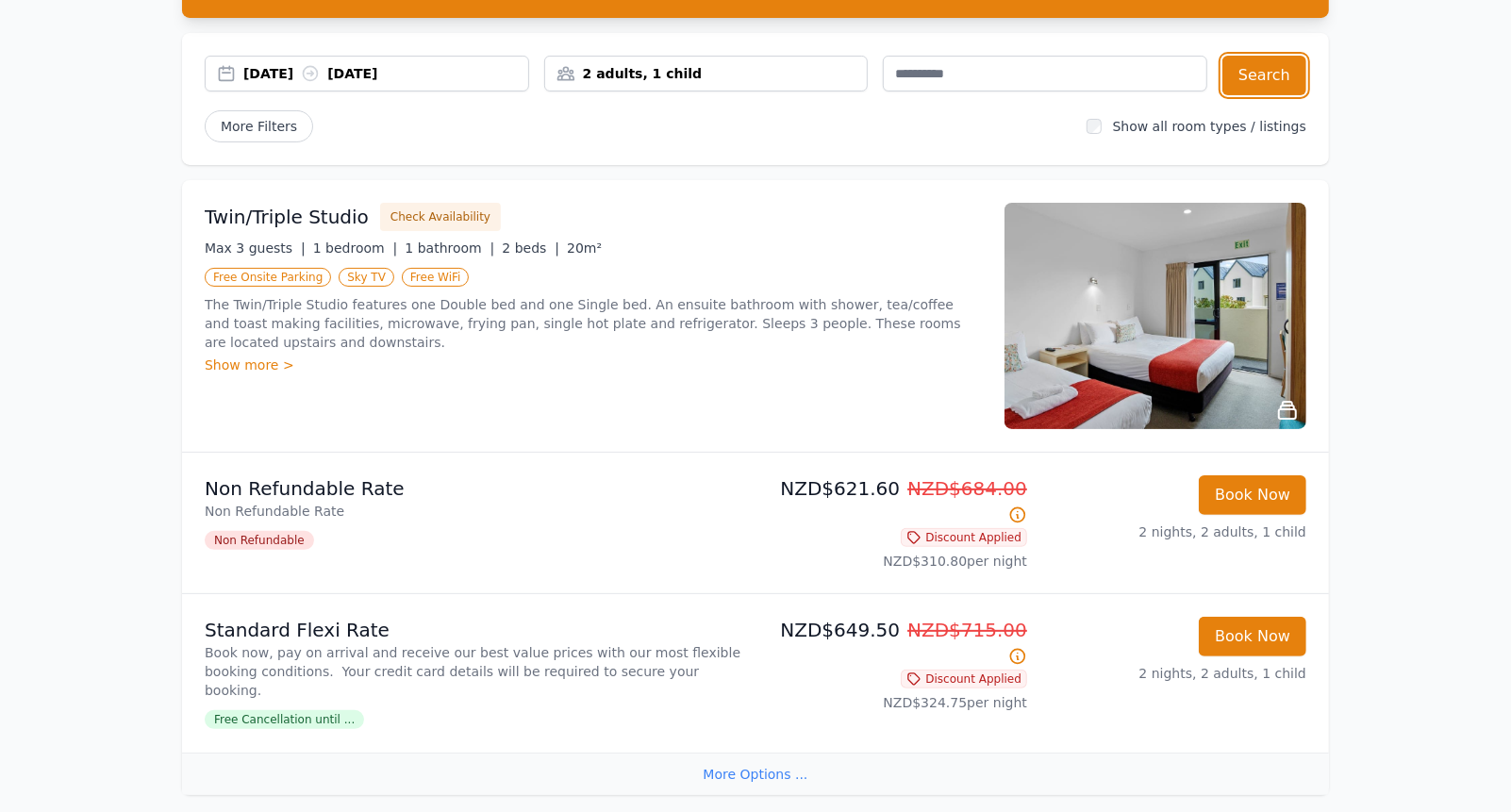
scroll to position [378, 0]
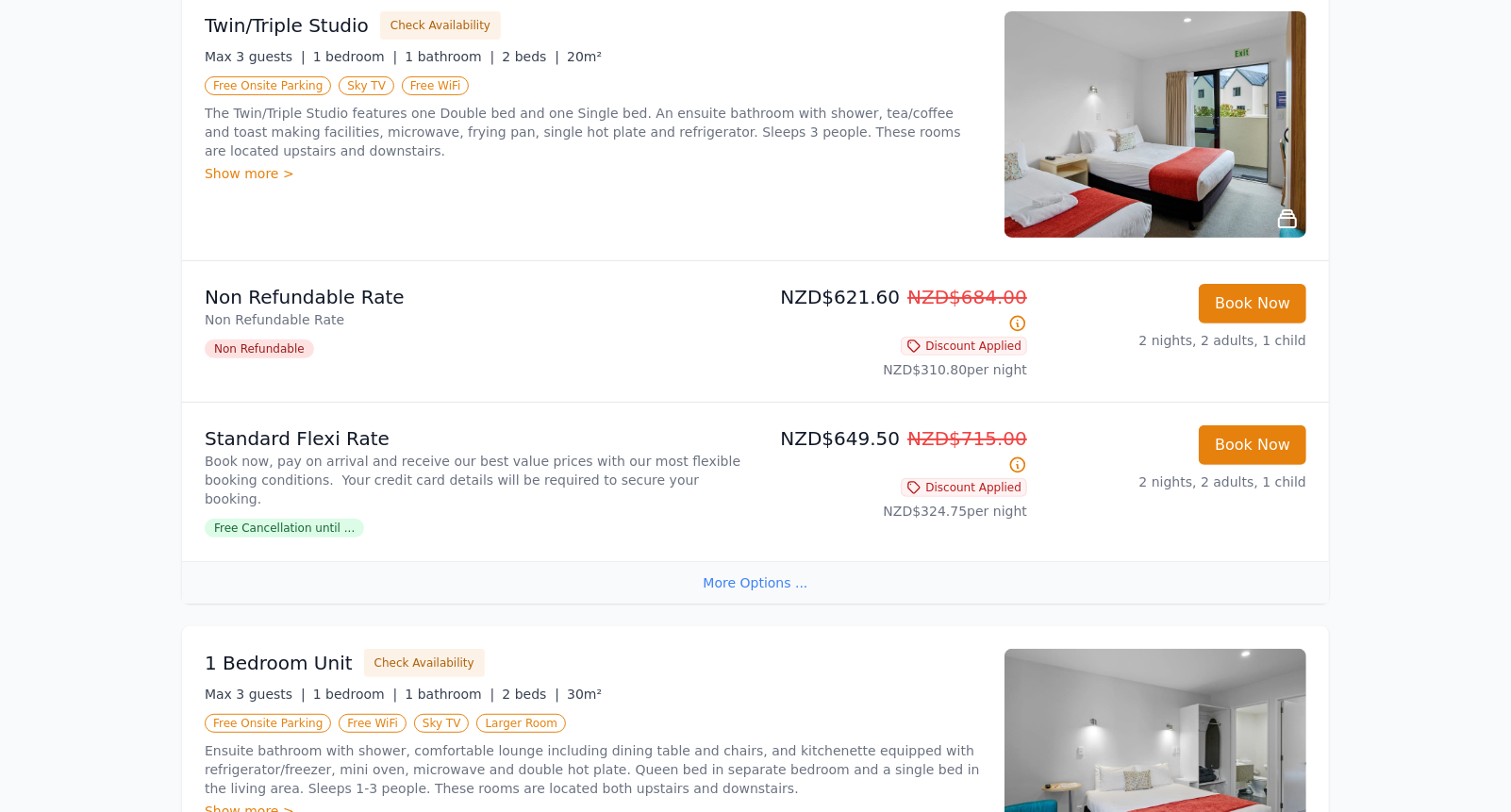
click at [975, 478] on span "Discount Applied" at bounding box center [965, 488] width 127 height 19
